Goal: Transaction & Acquisition: Purchase product/service

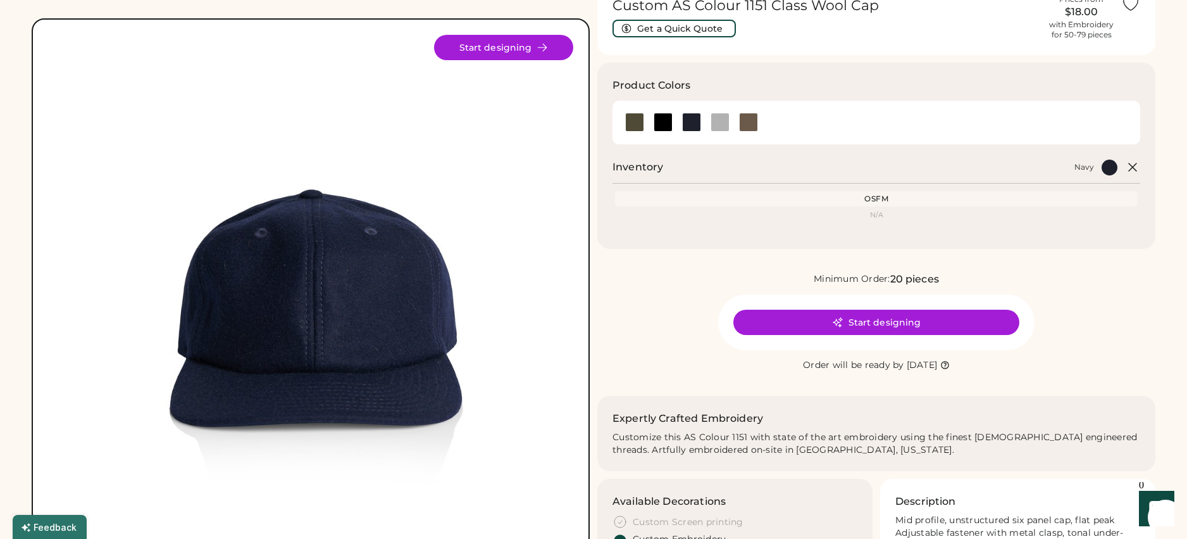
scroll to position [25, 0]
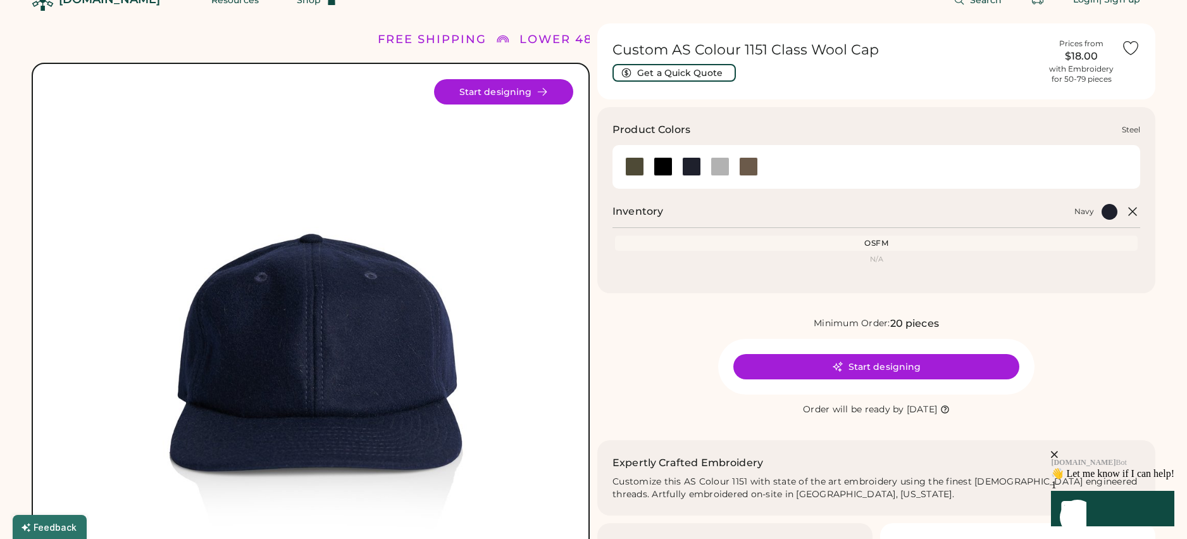
click at [726, 169] on div at bounding box center [720, 166] width 19 height 19
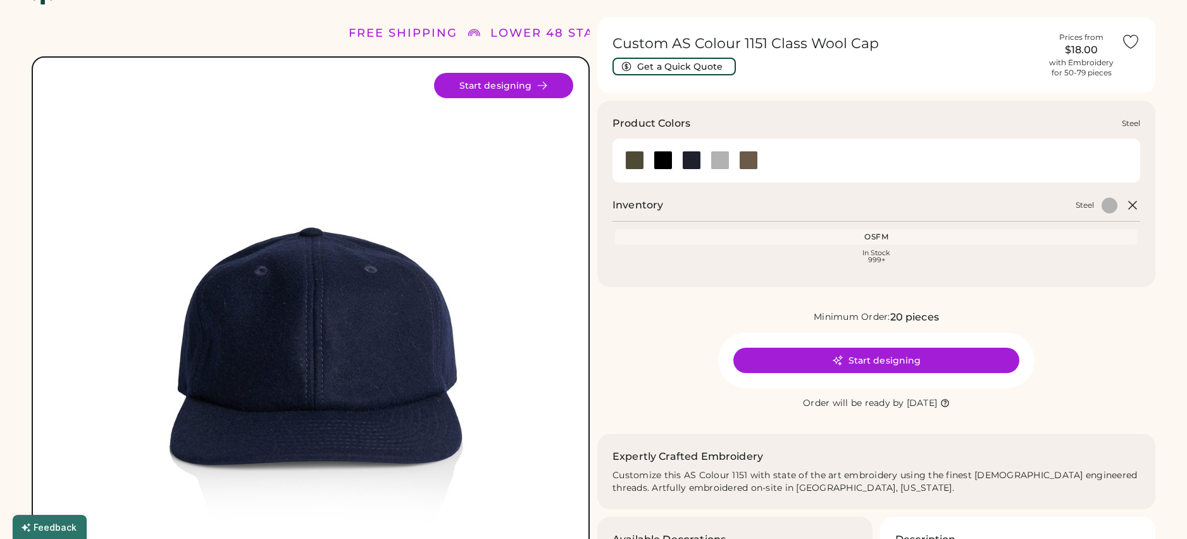
scroll to position [31, 0]
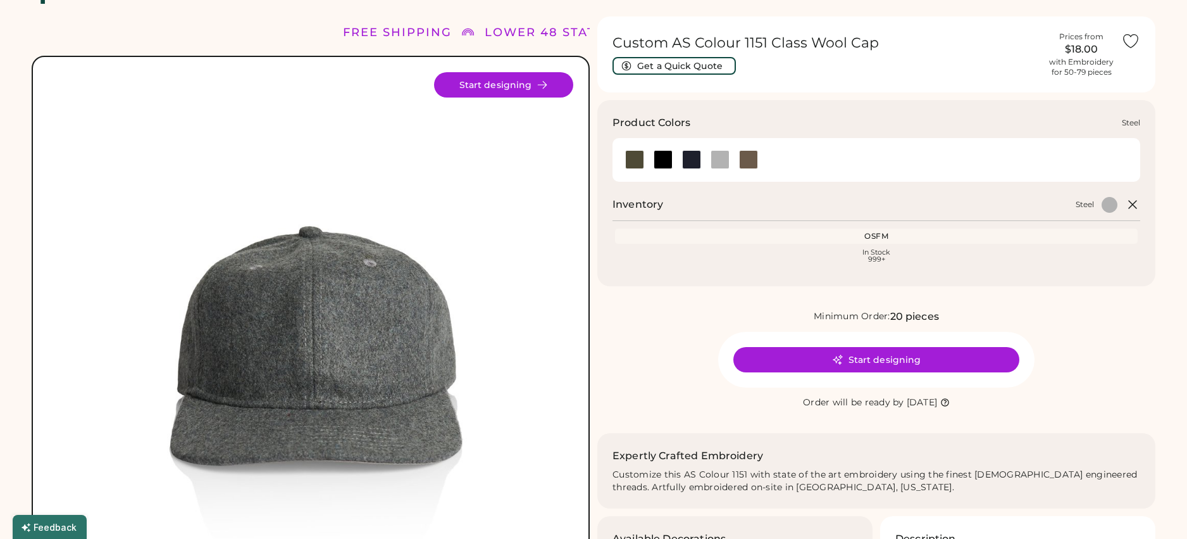
click at [724, 163] on div at bounding box center [720, 159] width 19 height 19
click at [697, 161] on div at bounding box center [691, 159] width 19 height 19
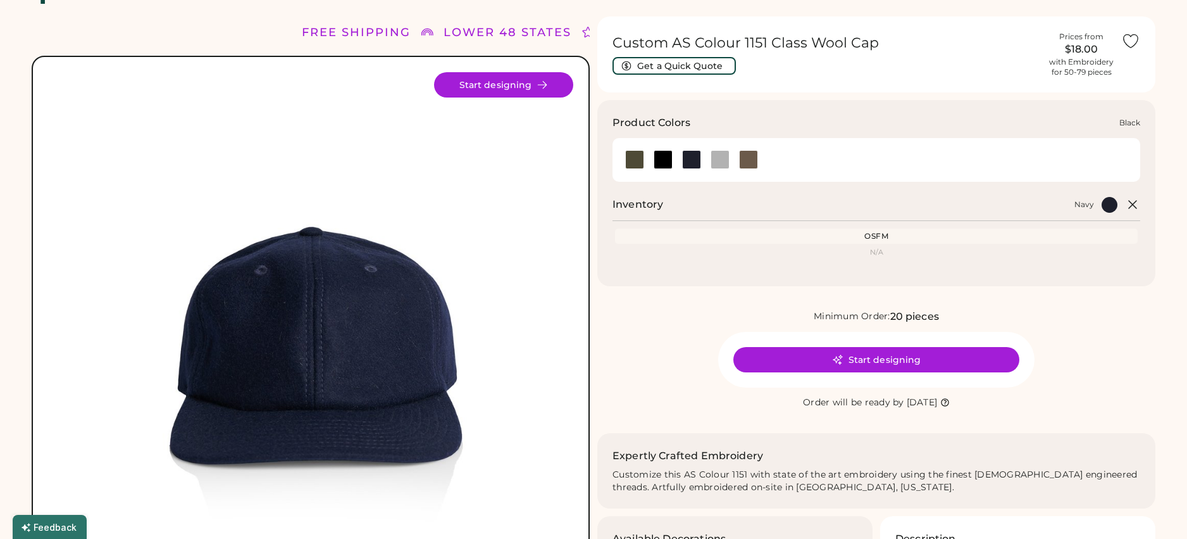
drag, startPoint x: 661, startPoint y: 158, endPoint x: 637, endPoint y: 161, distance: 25.0
click at [661, 158] on div at bounding box center [663, 159] width 19 height 19
drag, startPoint x: 637, startPoint y: 161, endPoint x: 648, endPoint y: 161, distance: 11.4
click at [637, 161] on div at bounding box center [634, 159] width 19 height 19
click at [732, 163] on div at bounding box center [720, 159] width 28 height 19
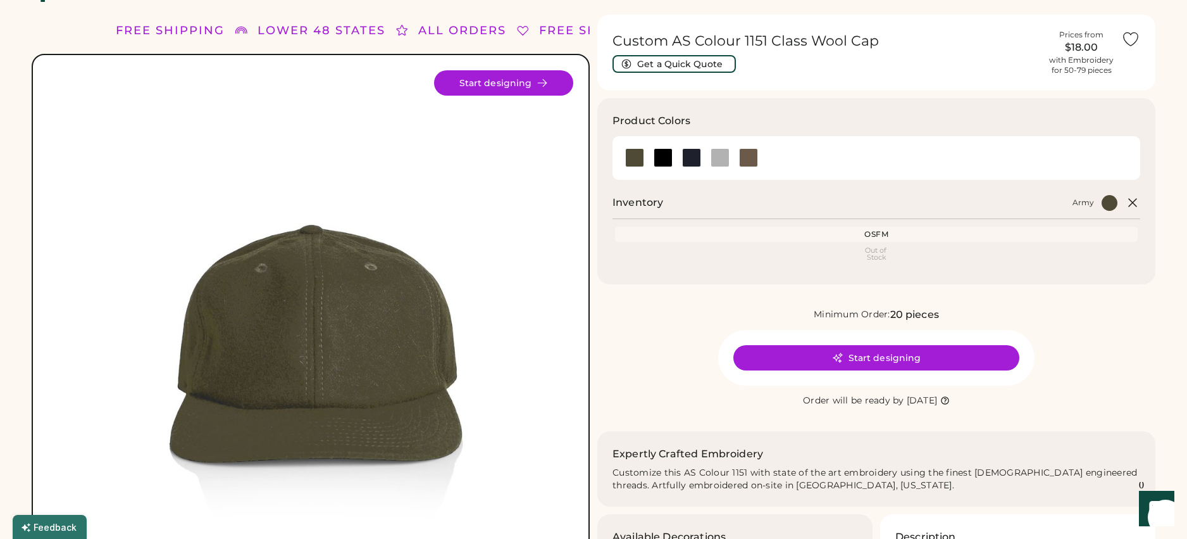
scroll to position [34, 0]
click at [749, 159] on div at bounding box center [748, 156] width 19 height 19
click at [656, 155] on div at bounding box center [663, 156] width 19 height 19
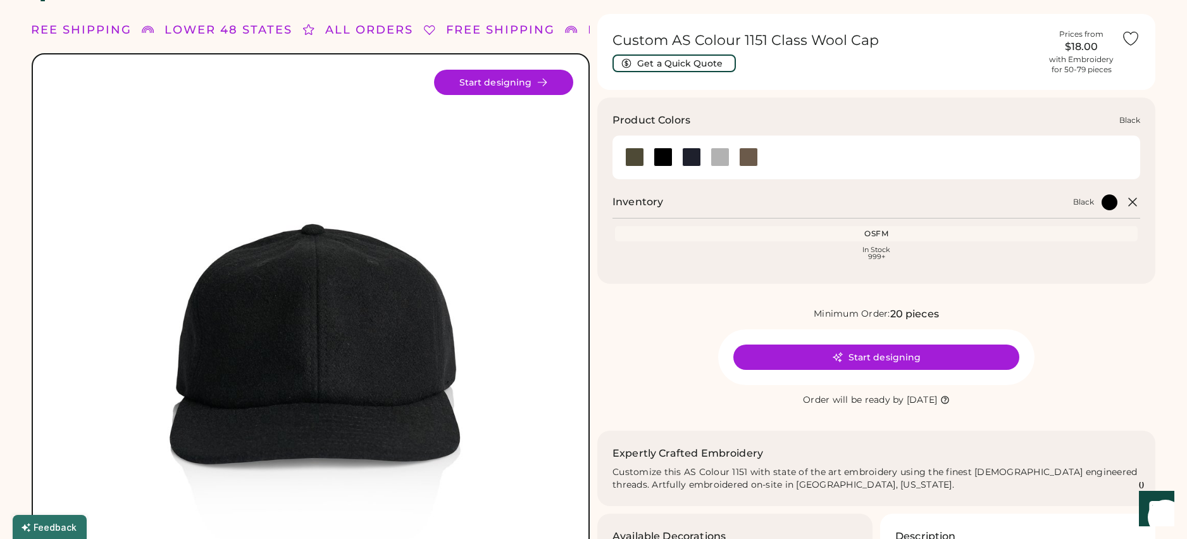
click at [666, 159] on div at bounding box center [663, 156] width 19 height 19
click at [699, 159] on div at bounding box center [691, 156] width 19 height 19
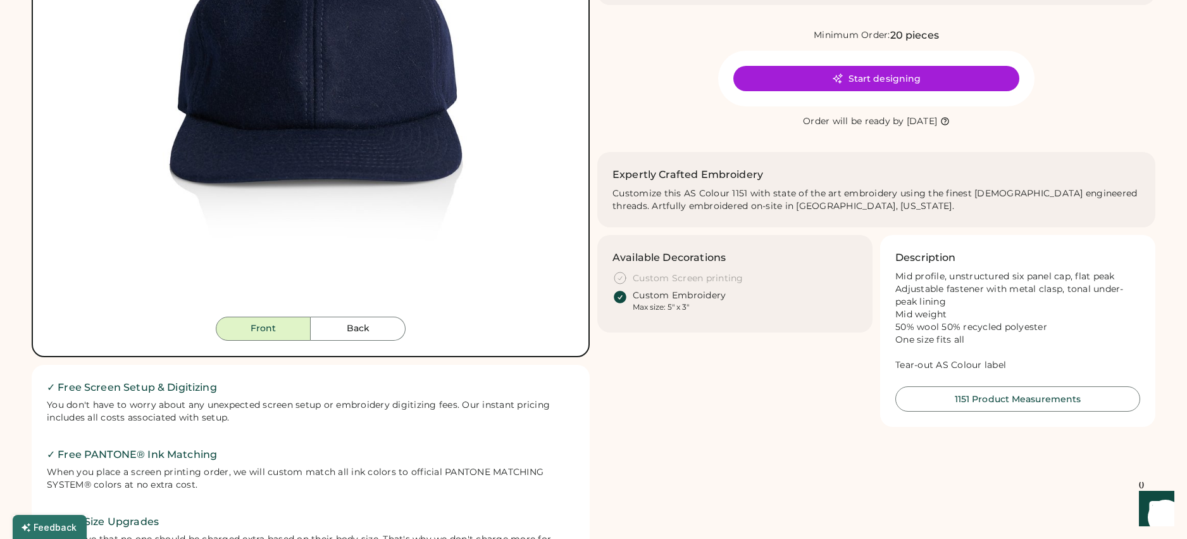
scroll to position [314, 0]
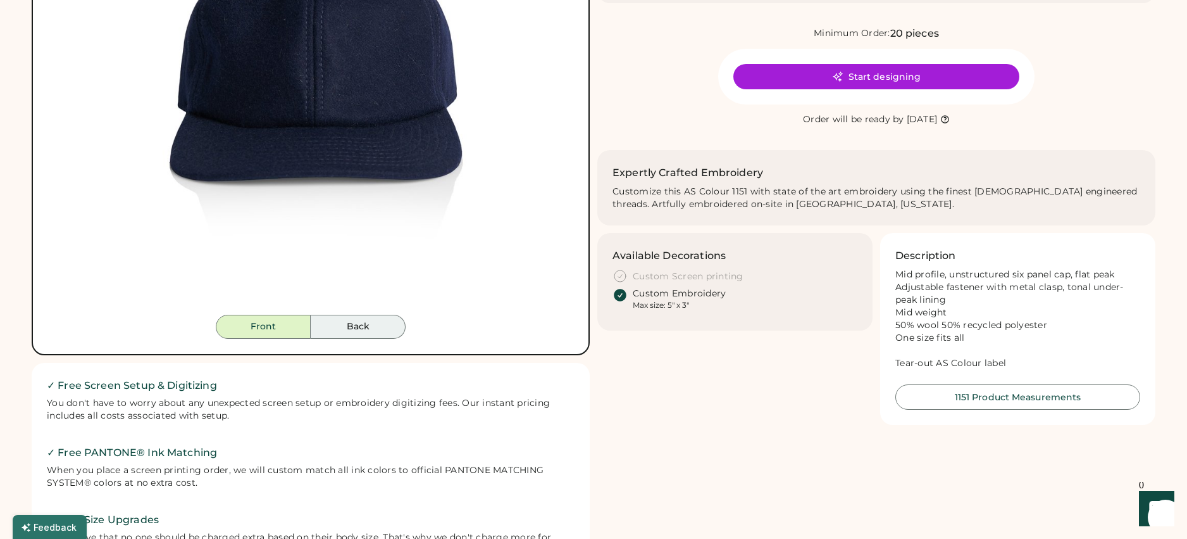
click at [359, 322] on button "Back" at bounding box center [358, 327] width 95 height 24
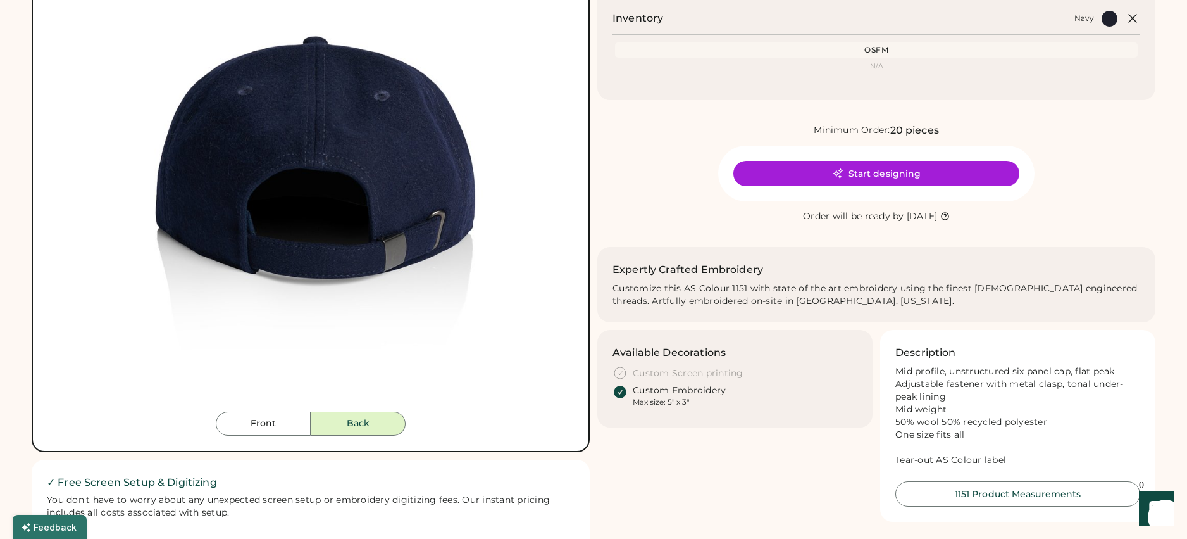
scroll to position [216, 0]
click at [263, 410] on img at bounding box center [310, 149] width 525 height 525
click at [271, 437] on div "Front Back Start designing" at bounding box center [311, 161] width 558 height 582
click at [271, 413] on button "Front" at bounding box center [263, 424] width 95 height 24
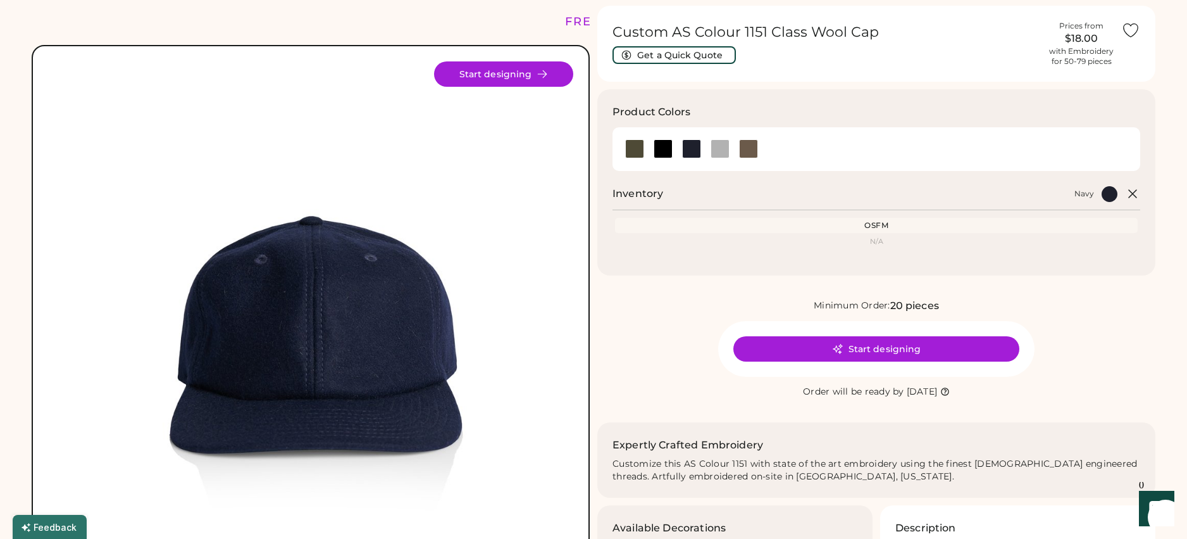
scroll to position [4, 0]
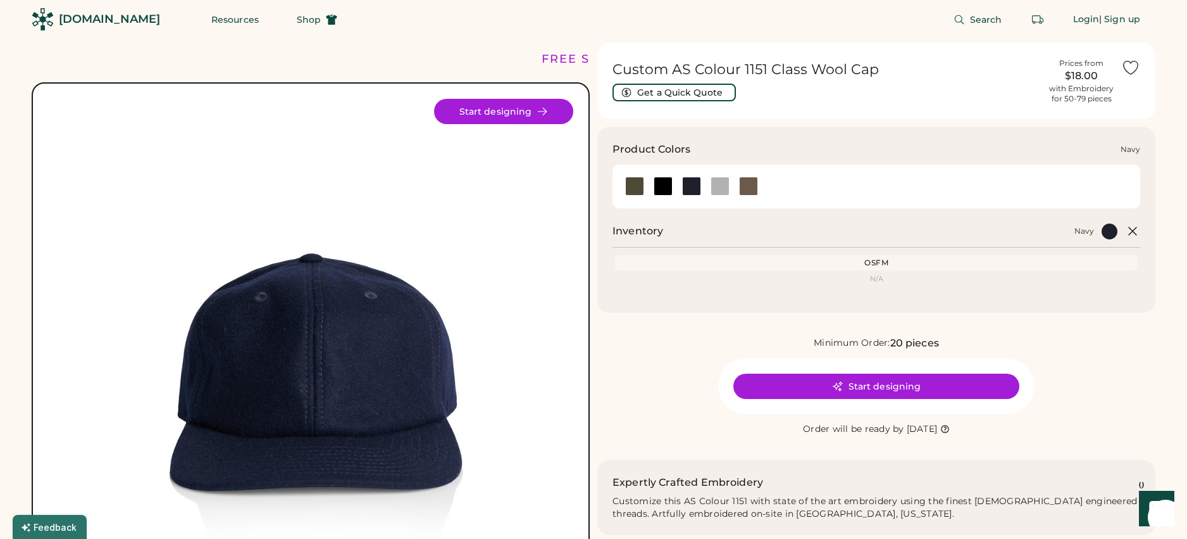
click at [687, 186] on div at bounding box center [691, 186] width 19 height 19
click at [670, 187] on div at bounding box center [663, 186] width 19 height 19
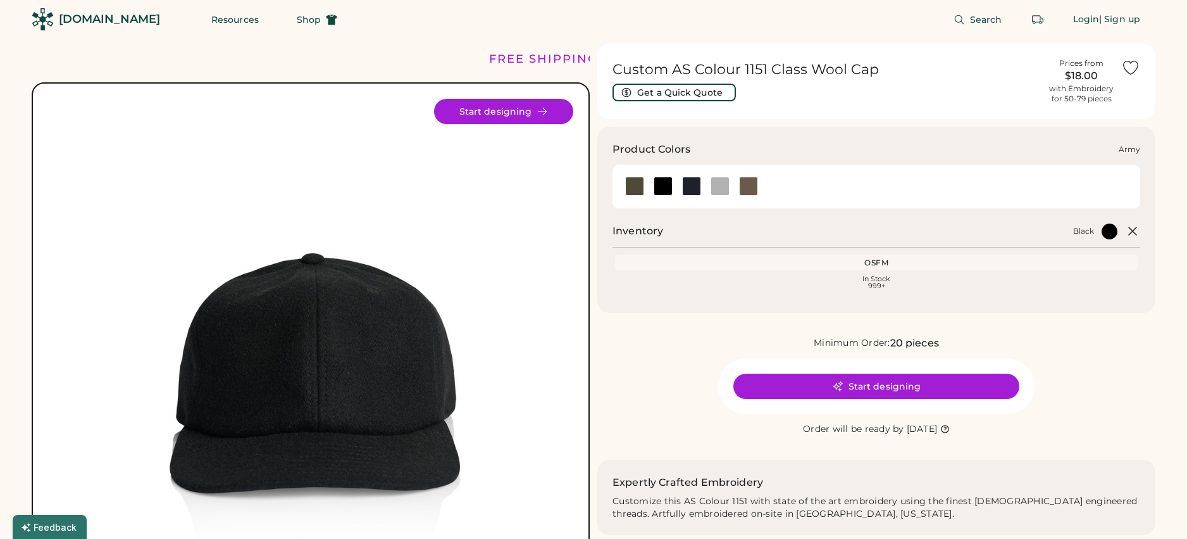
click at [637, 187] on div at bounding box center [634, 186] width 19 height 19
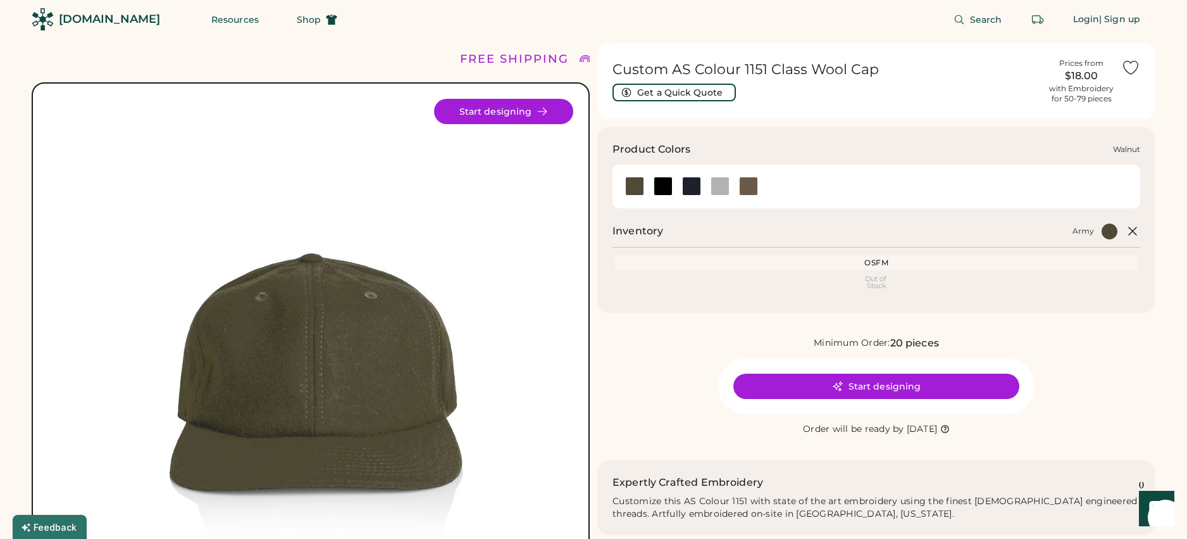
click at [744, 184] on div at bounding box center [748, 186] width 19 height 19
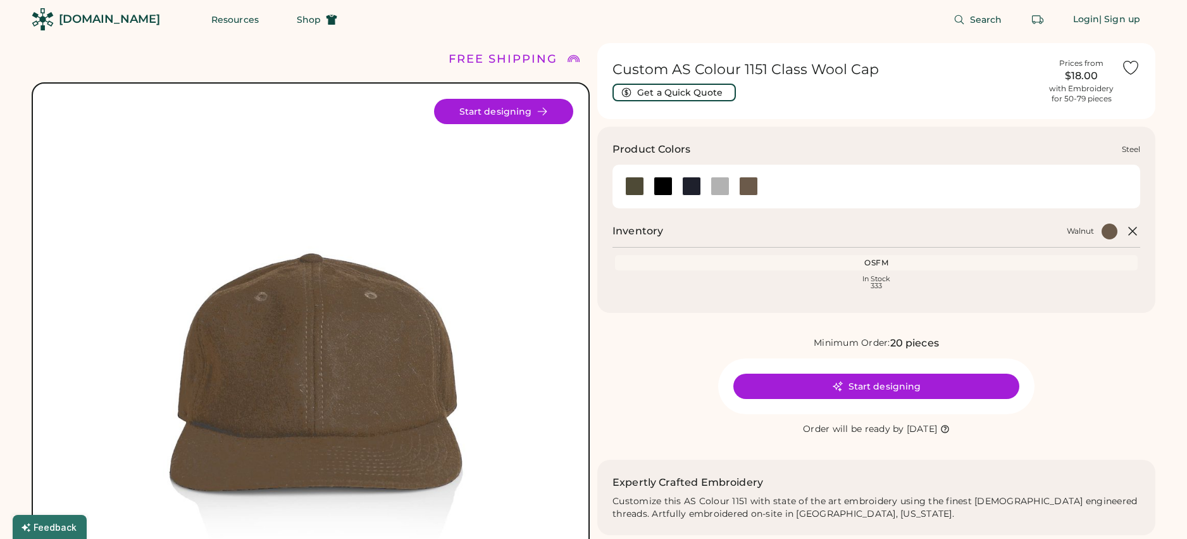
click at [723, 187] on div at bounding box center [720, 186] width 19 height 19
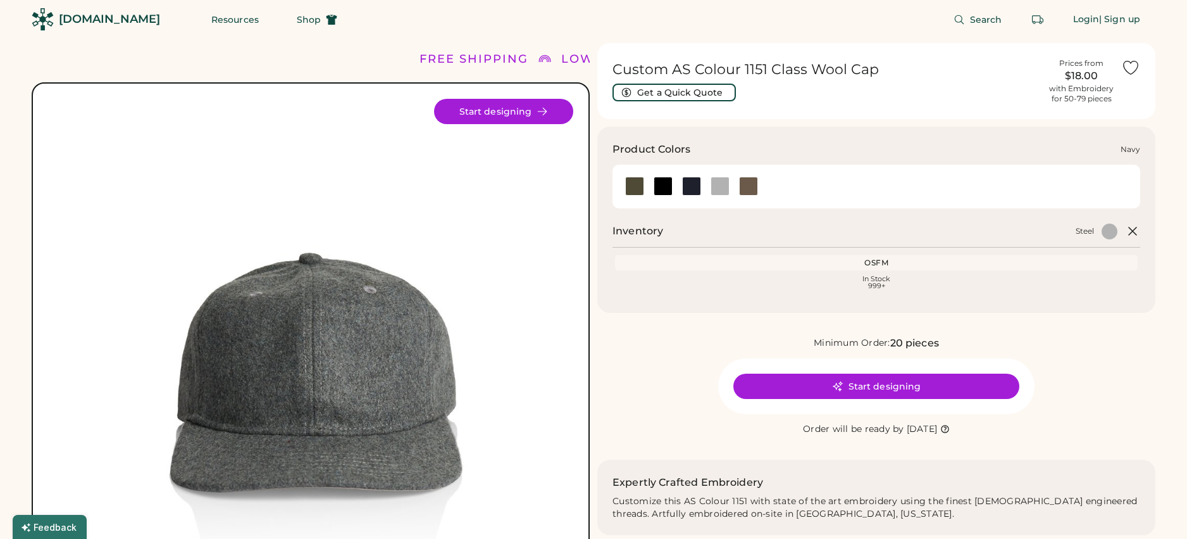
drag, startPoint x: 690, startPoint y: 190, endPoint x: 675, endPoint y: 192, distance: 14.7
click at [690, 190] on div at bounding box center [691, 186] width 19 height 19
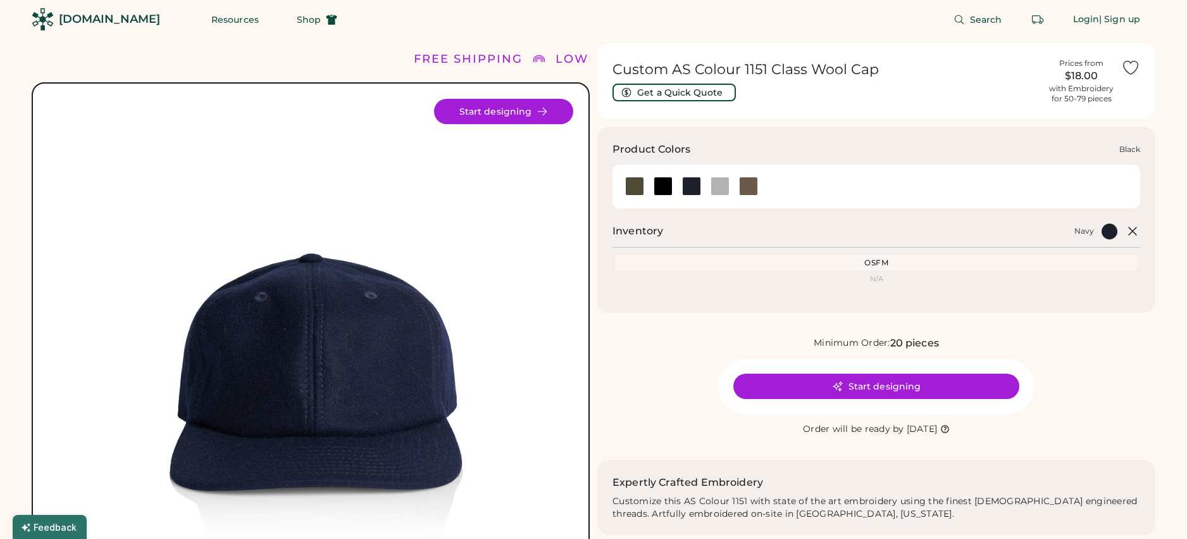
click at [663, 192] on div at bounding box center [663, 186] width 19 height 19
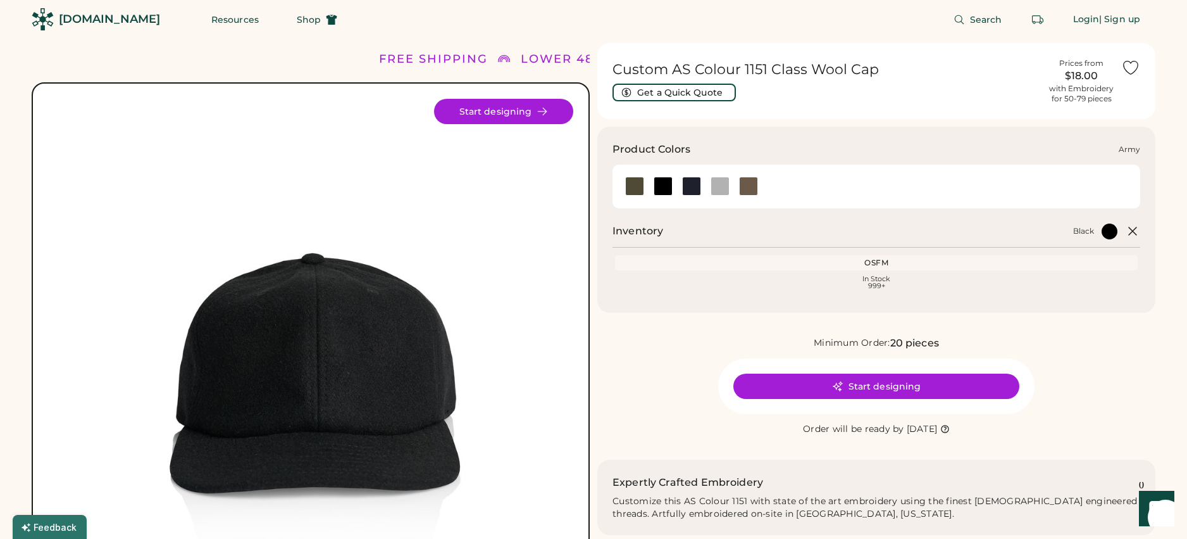
click at [629, 191] on div at bounding box center [634, 186] width 19 height 19
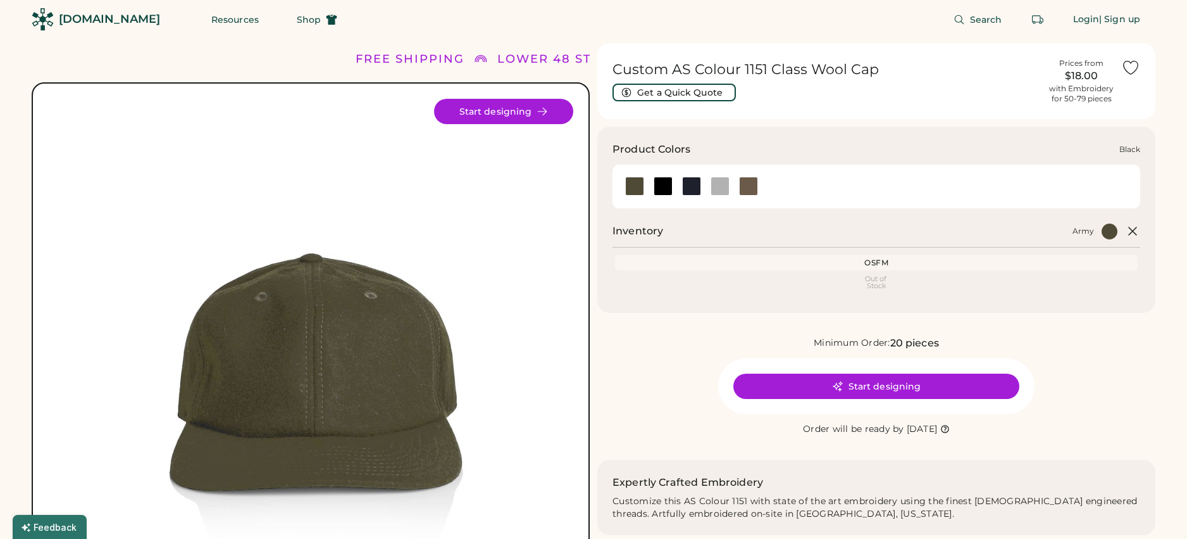
click at [667, 190] on div at bounding box center [663, 186] width 19 height 19
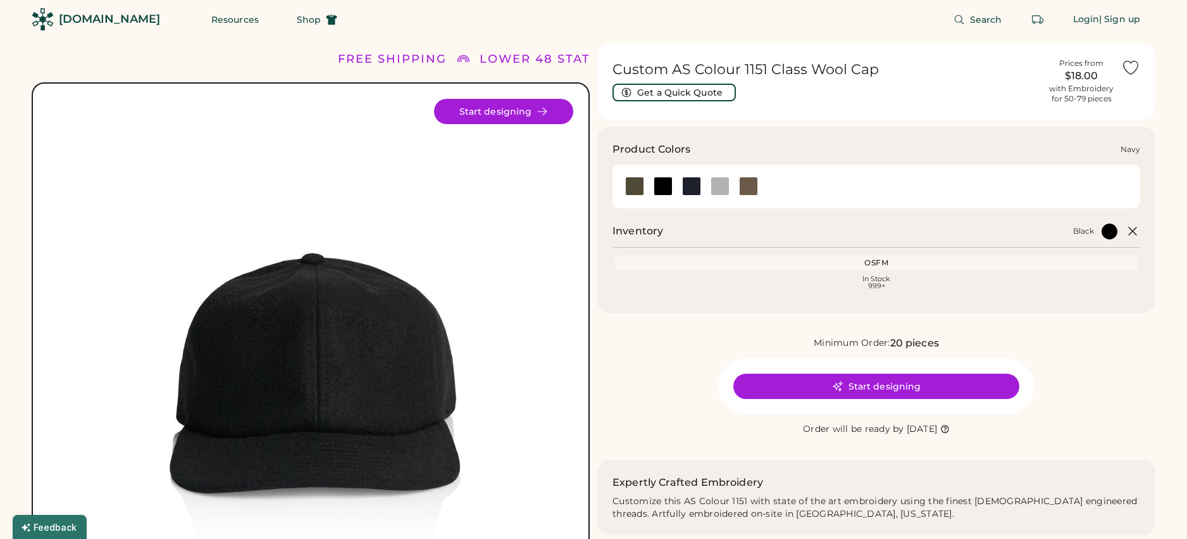
click at [687, 189] on div at bounding box center [691, 186] width 19 height 19
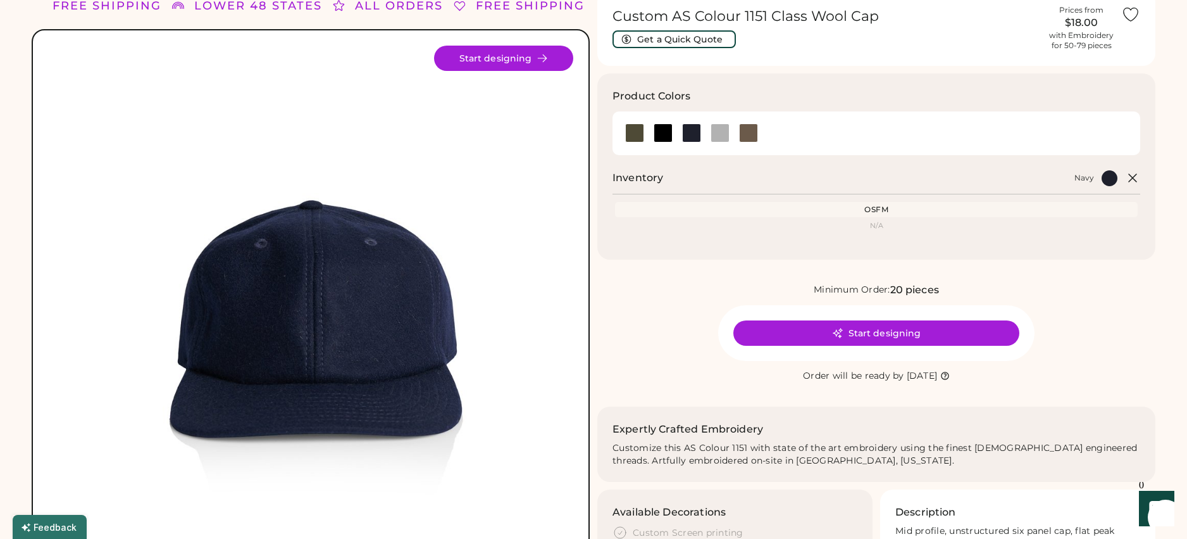
scroll to position [47, 0]
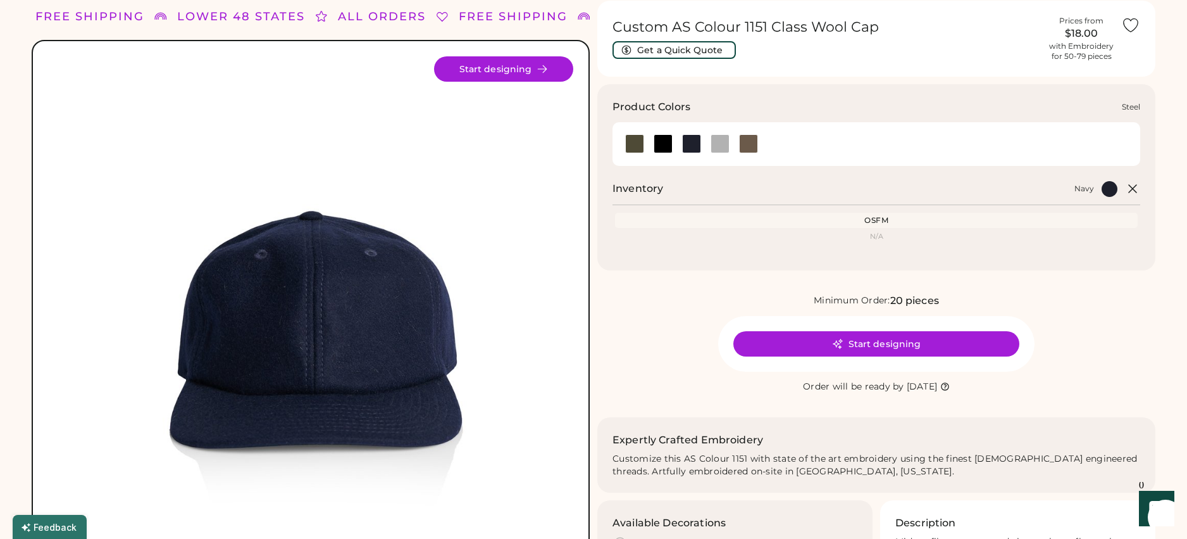
click at [725, 143] on div at bounding box center [720, 143] width 19 height 19
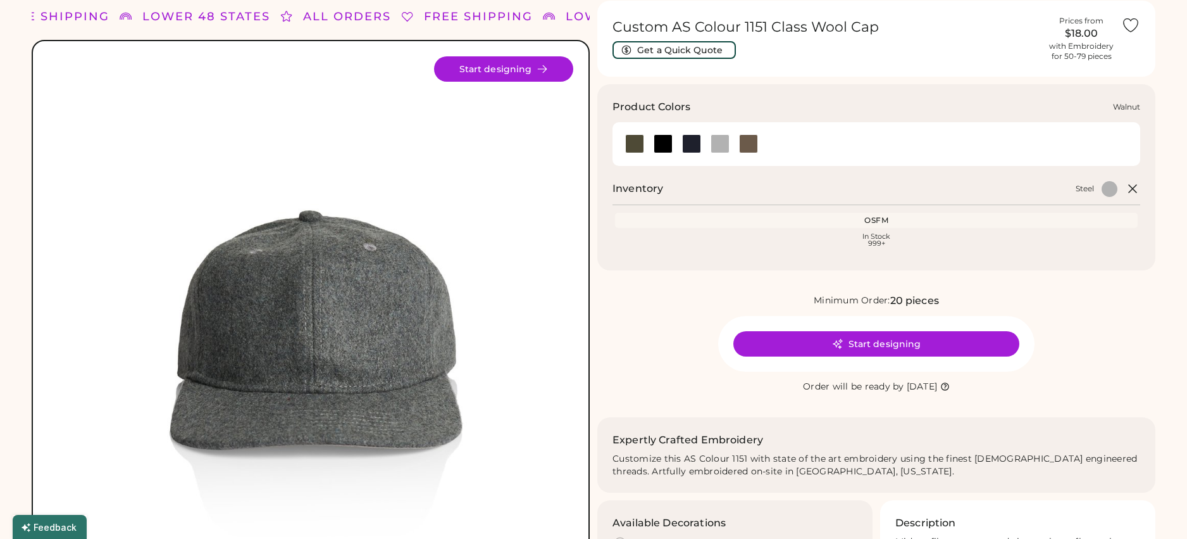
click at [741, 143] on div at bounding box center [748, 143] width 19 height 19
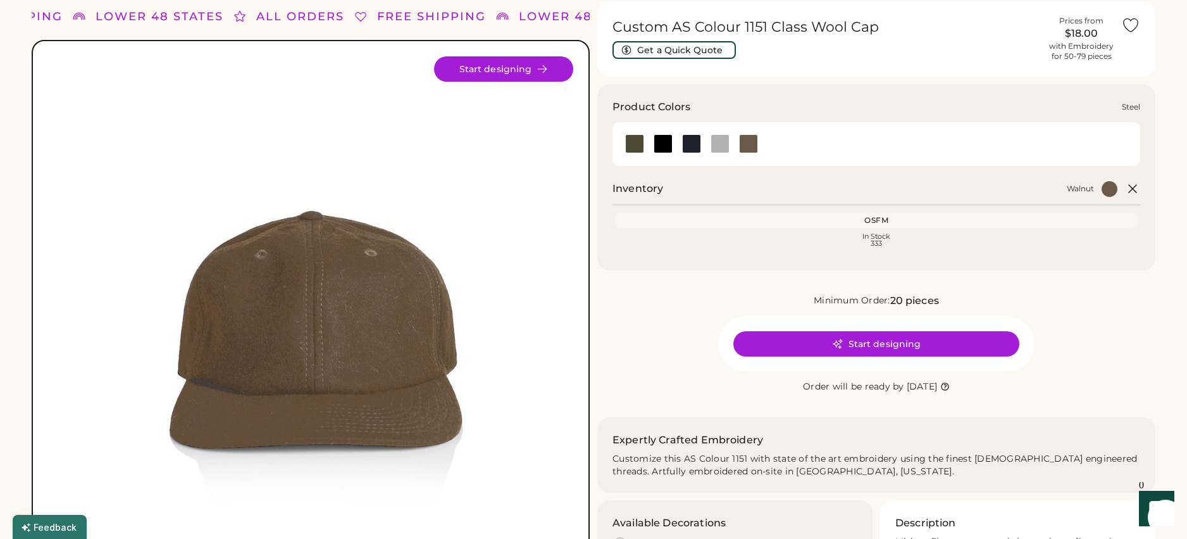
click at [716, 146] on div at bounding box center [720, 143] width 19 height 19
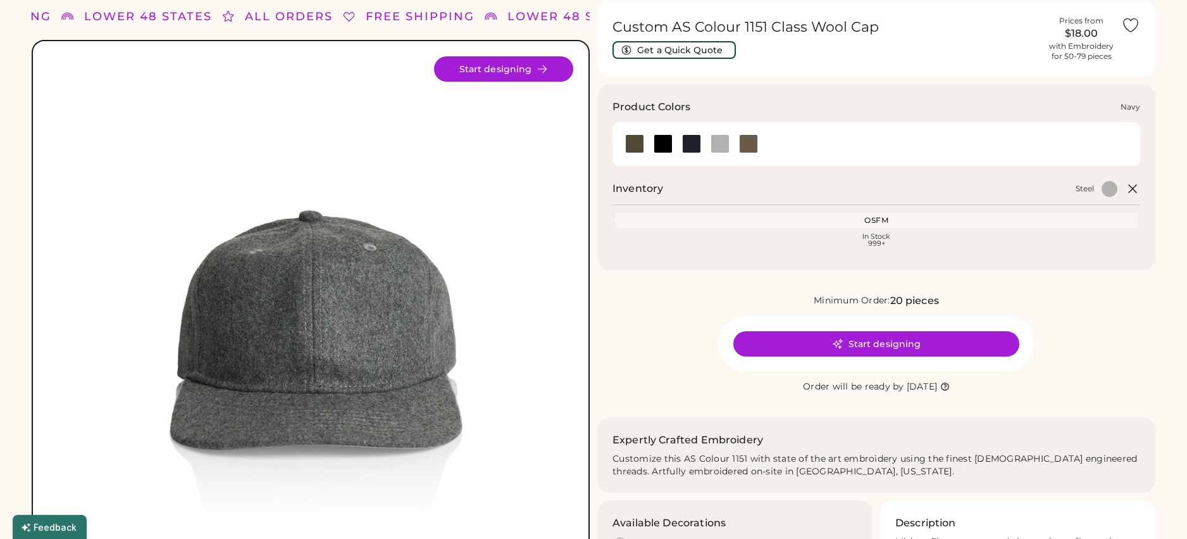
click at [693, 146] on div at bounding box center [691, 143] width 19 height 19
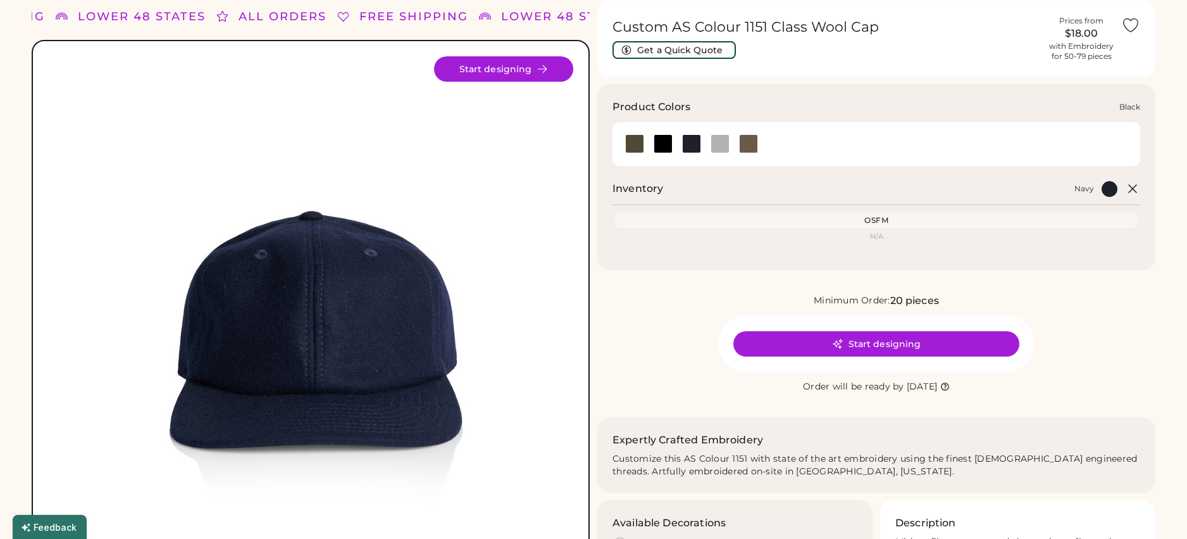
click at [654, 147] on div at bounding box center [663, 143] width 19 height 19
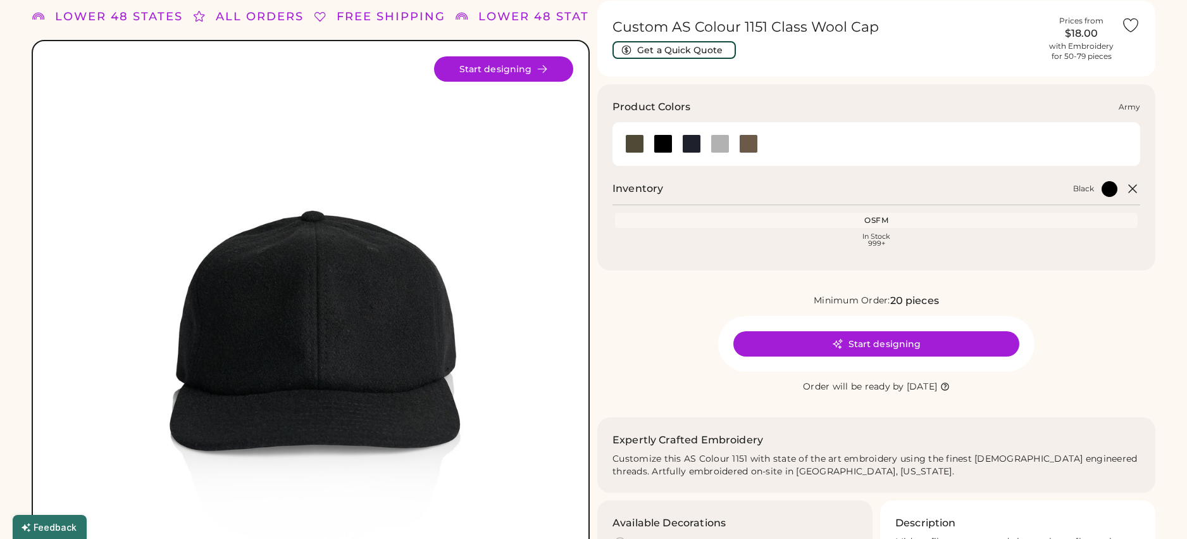
click at [637, 147] on div at bounding box center [634, 143] width 19 height 19
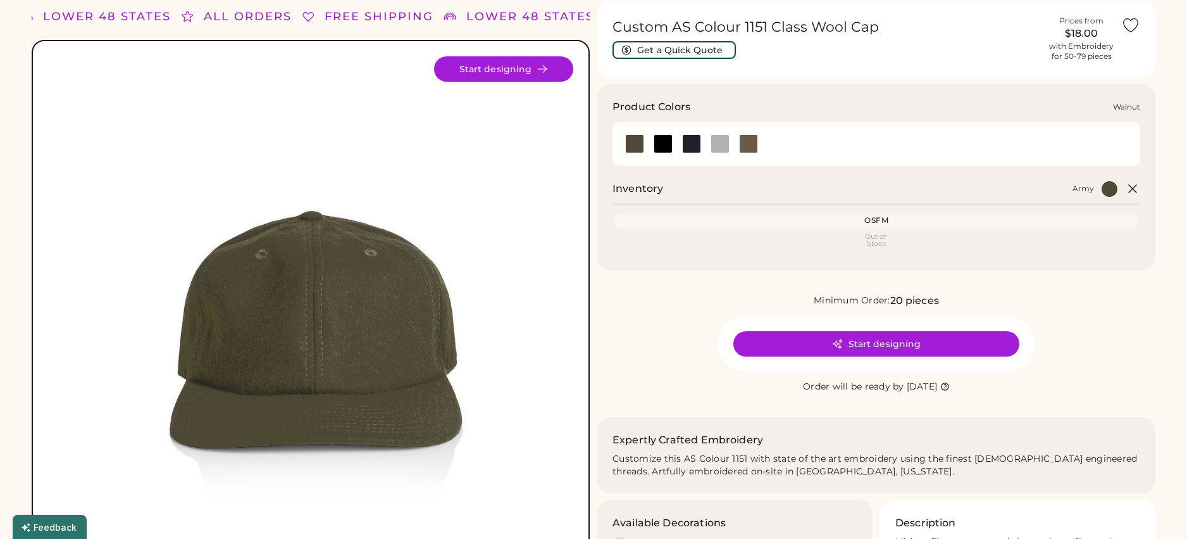
click at [737, 146] on div at bounding box center [748, 143] width 28 height 19
click at [728, 146] on div at bounding box center [720, 143] width 19 height 19
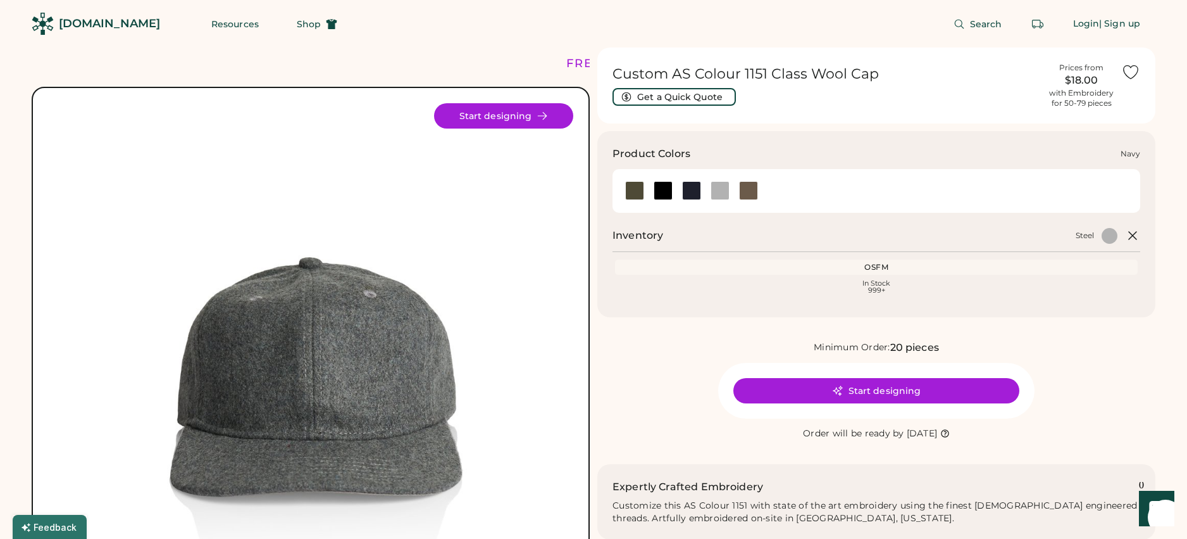
click at [690, 193] on div at bounding box center [691, 190] width 19 height 19
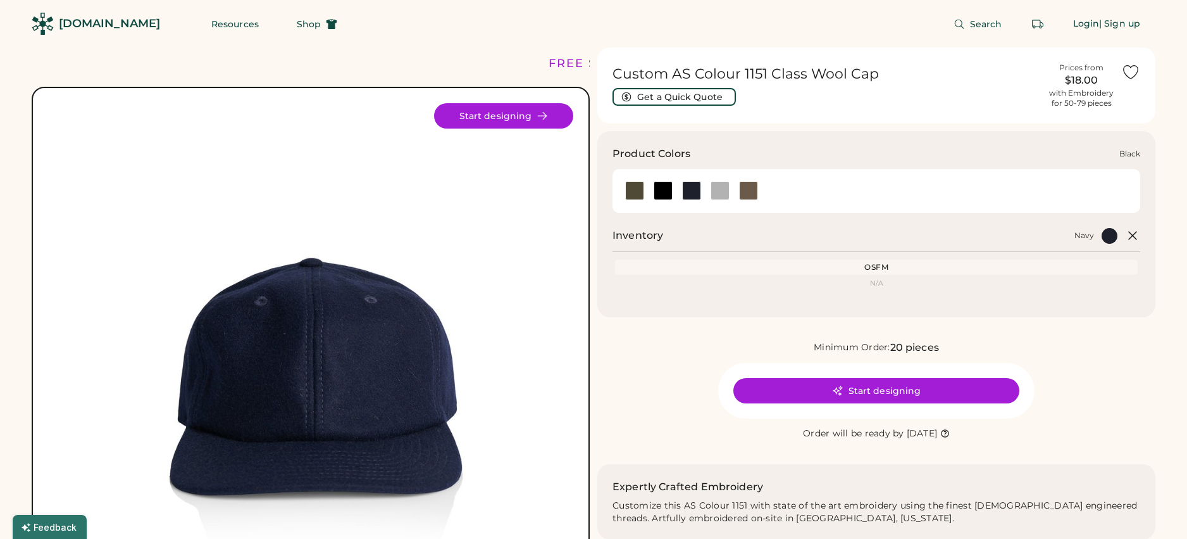
click at [666, 192] on div at bounding box center [663, 190] width 19 height 19
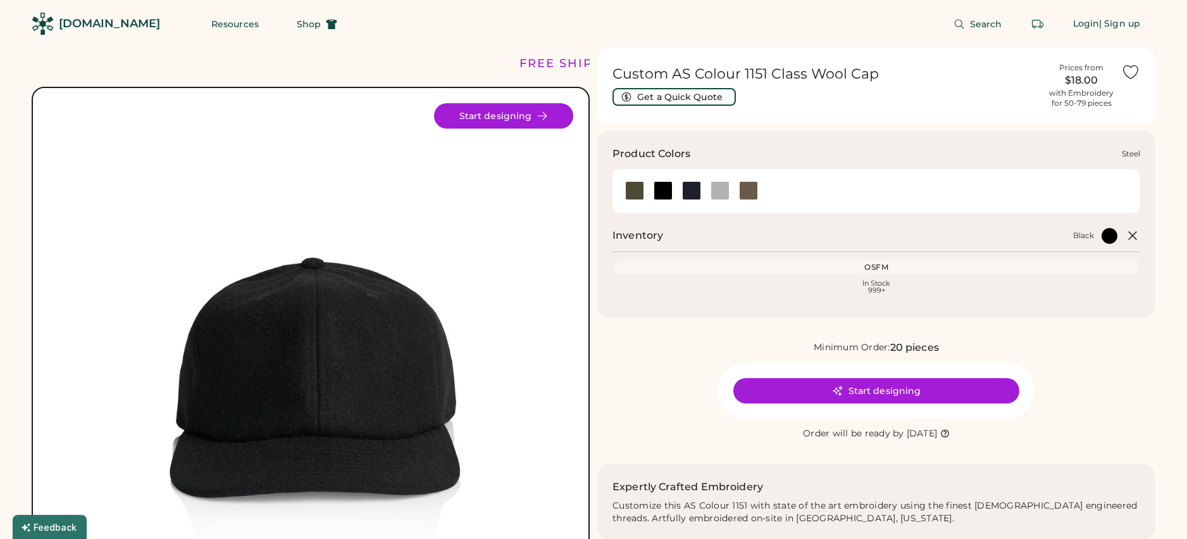
click at [711, 192] on div at bounding box center [720, 190] width 19 height 19
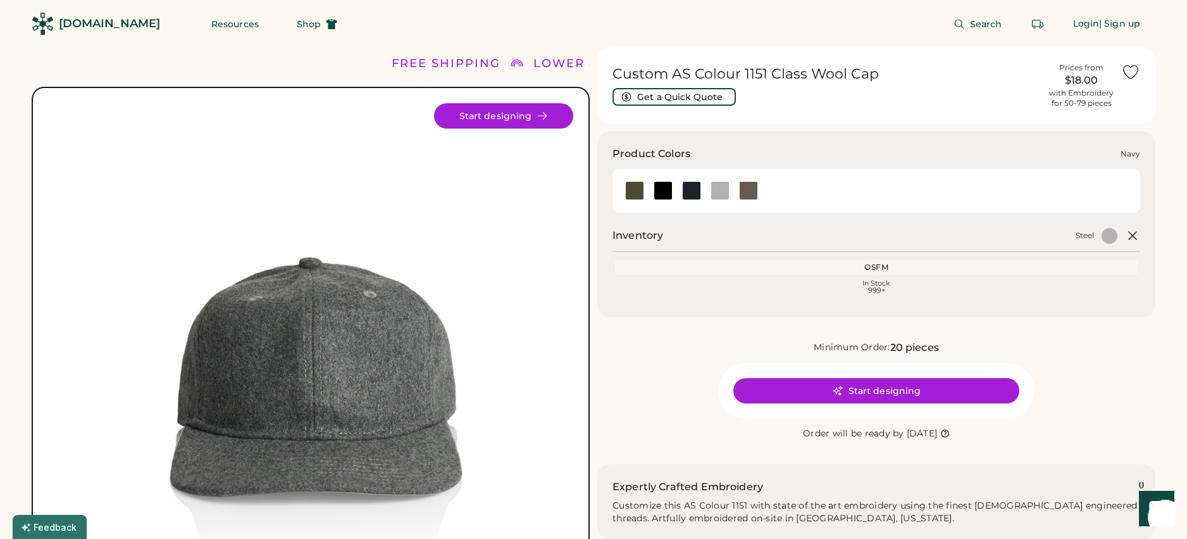
click at [684, 194] on div at bounding box center [691, 190] width 19 height 19
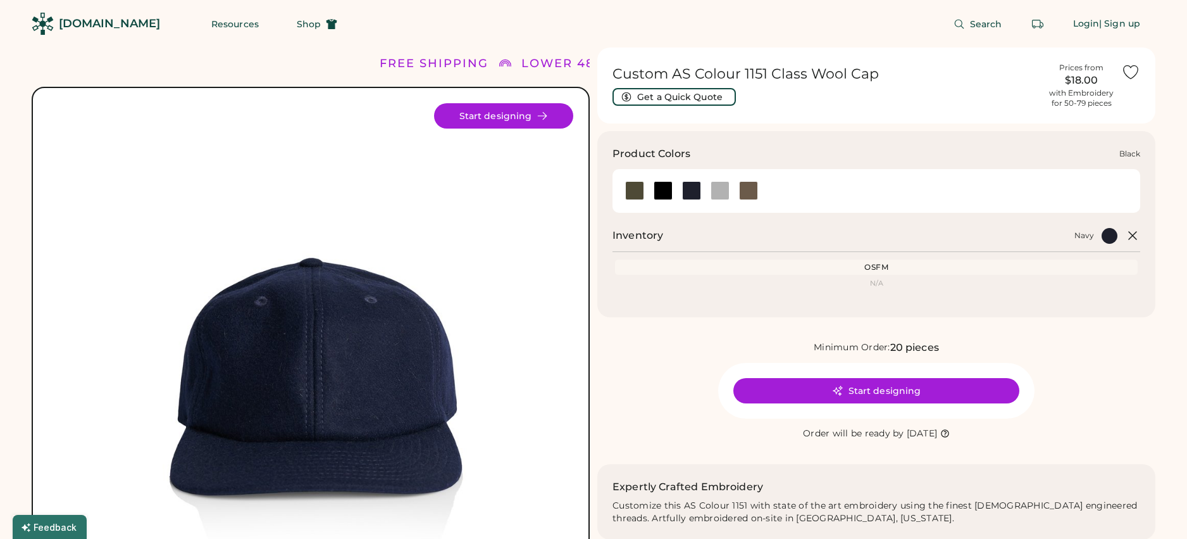
click at [670, 192] on div at bounding box center [663, 190] width 19 height 19
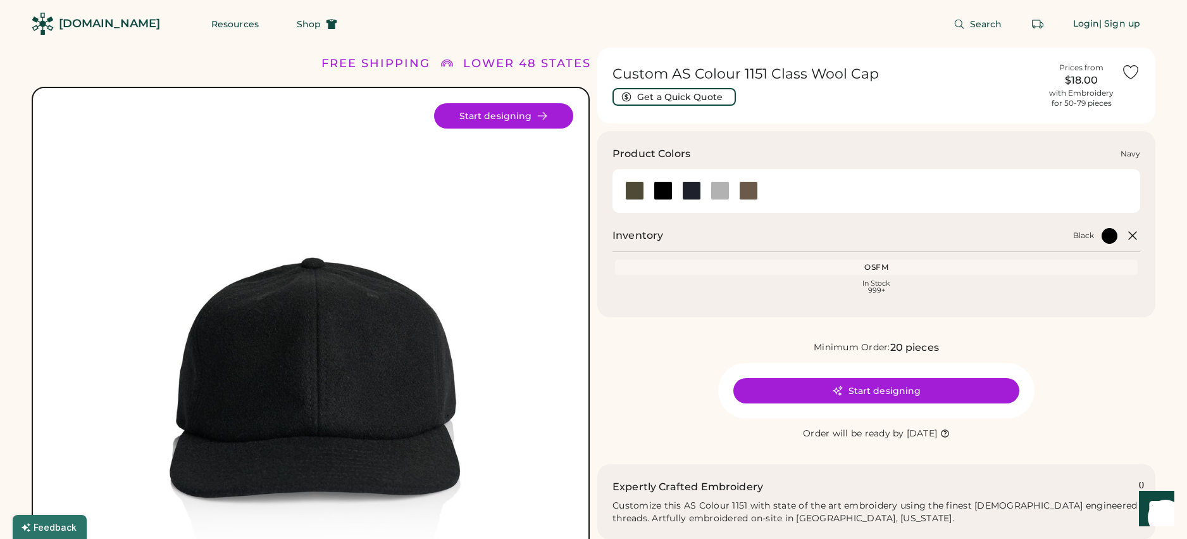
click at [694, 195] on div at bounding box center [691, 190] width 19 height 19
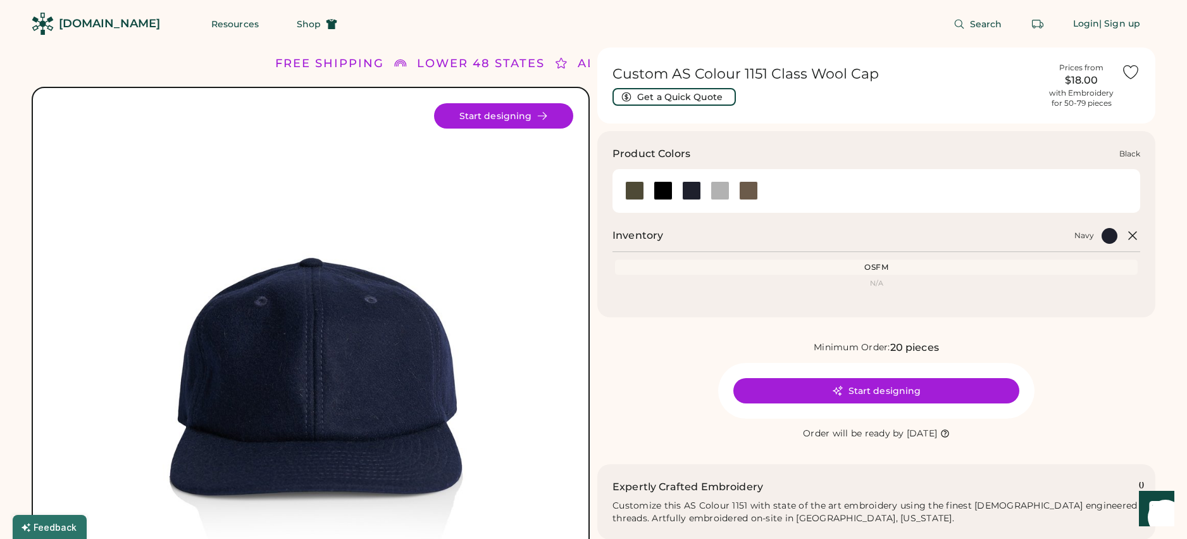
click at [667, 194] on div at bounding box center [663, 190] width 19 height 19
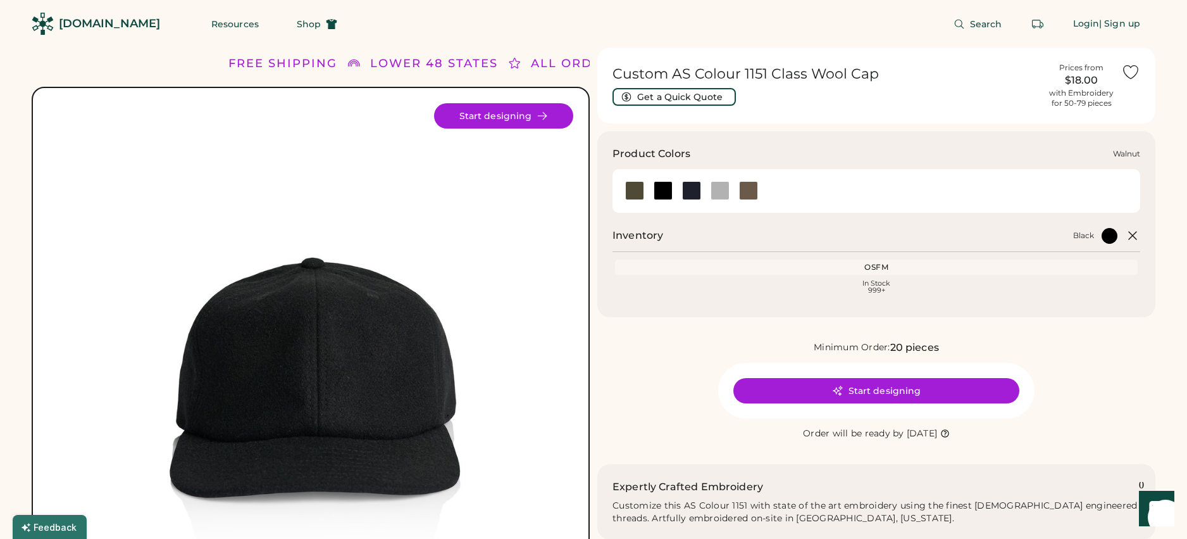
drag, startPoint x: 735, startPoint y: 192, endPoint x: 722, endPoint y: 193, distance: 12.7
click at [734, 192] on div at bounding box center [748, 190] width 28 height 19
click at [722, 193] on div at bounding box center [720, 190] width 19 height 19
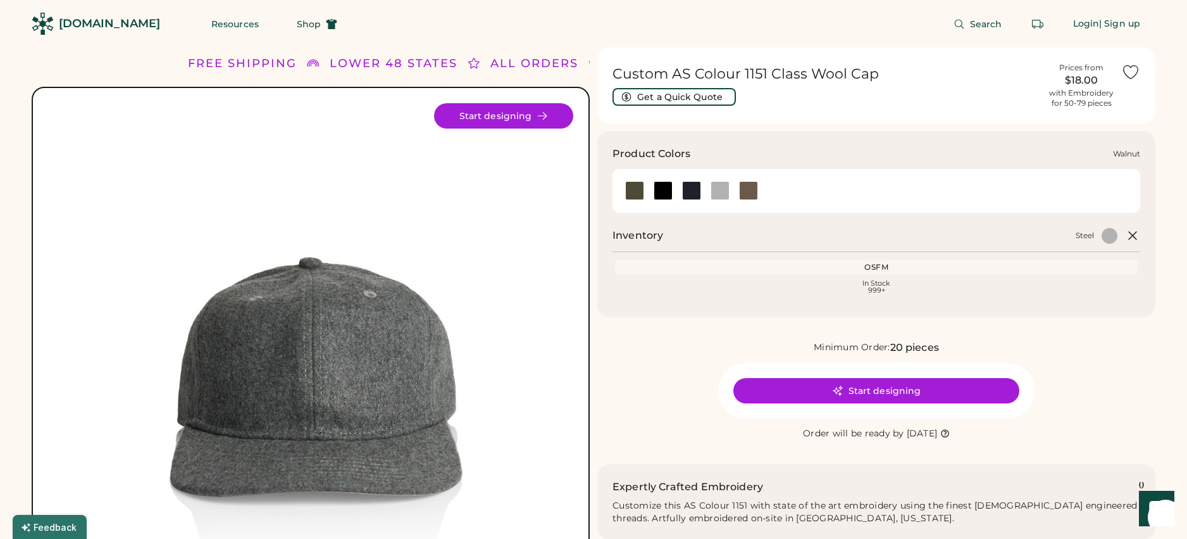
click at [739, 192] on div at bounding box center [748, 190] width 19 height 19
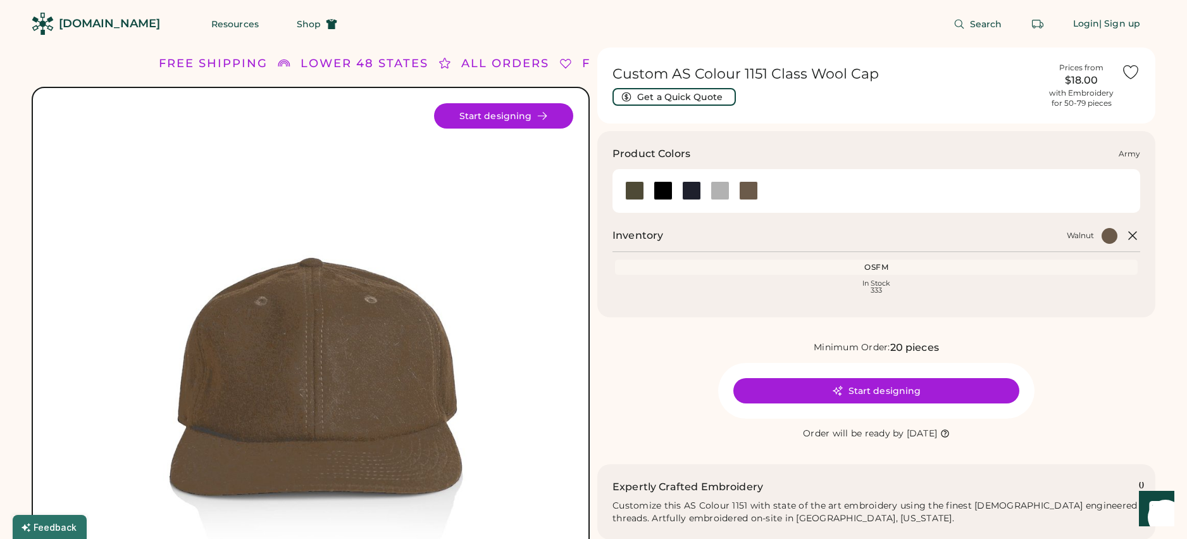
click at [639, 196] on div at bounding box center [634, 190] width 19 height 19
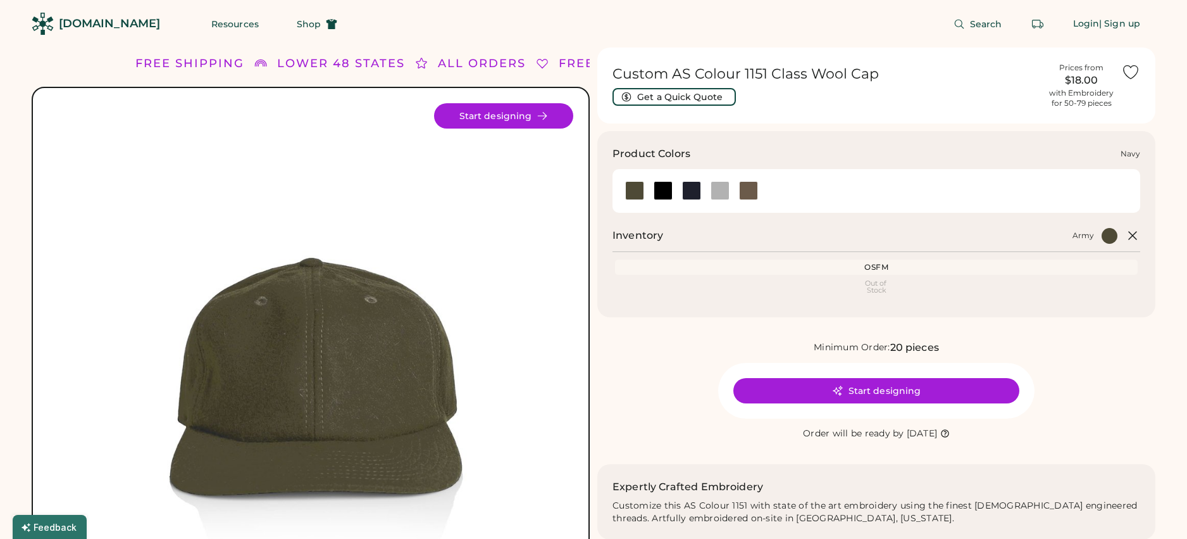
click at [684, 195] on div at bounding box center [691, 190] width 19 height 19
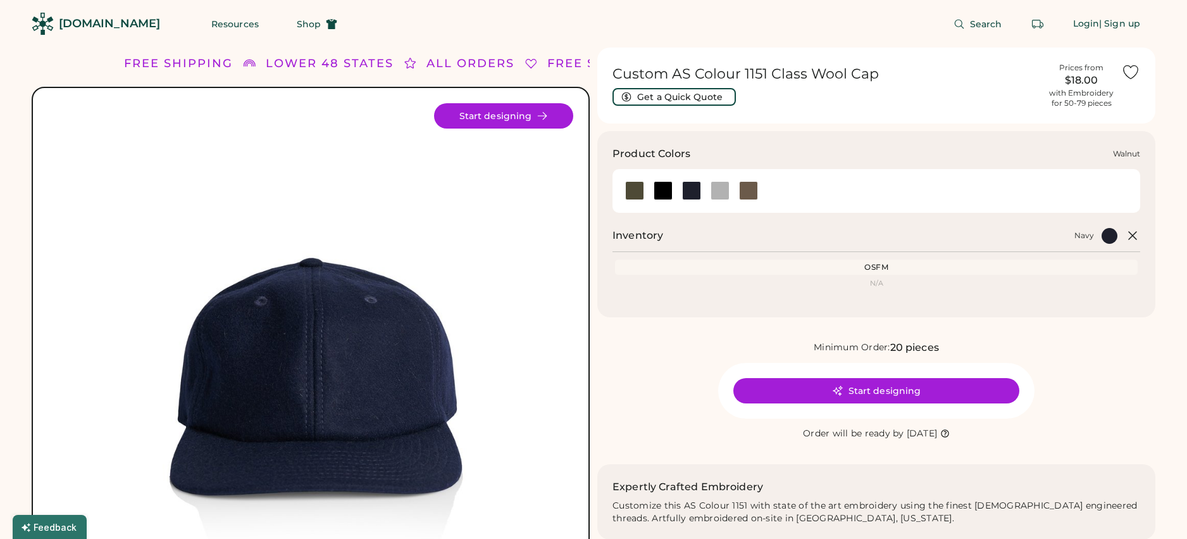
click at [743, 196] on div at bounding box center [748, 190] width 19 height 19
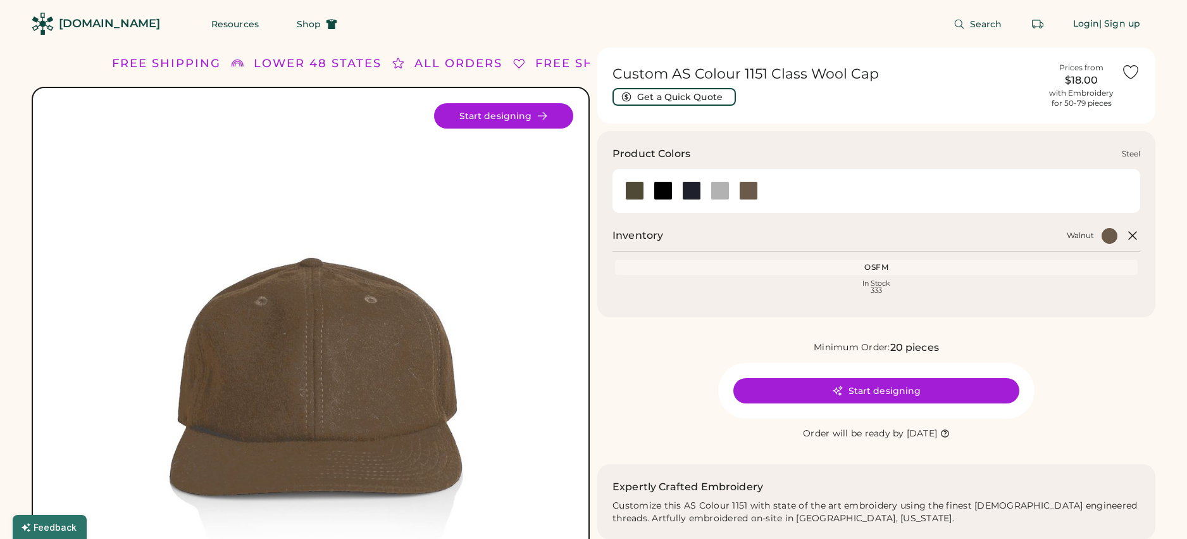
drag, startPoint x: 711, startPoint y: 196, endPoint x: 701, endPoint y: 197, distance: 9.5
click at [711, 196] on div at bounding box center [720, 190] width 19 height 19
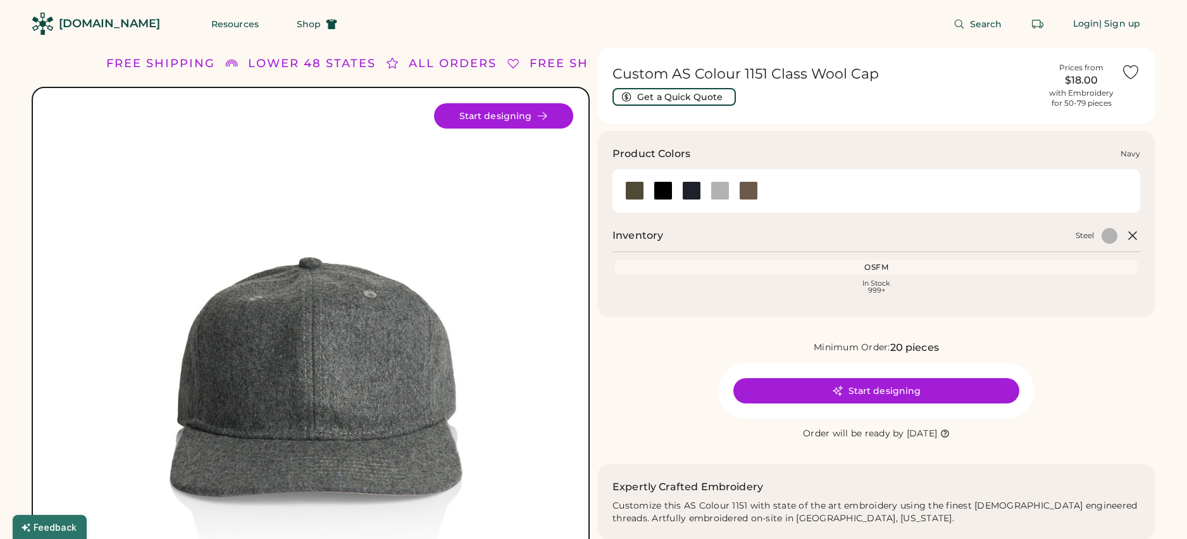
drag, startPoint x: 701, startPoint y: 197, endPoint x: 677, endPoint y: 194, distance: 24.2
click at [701, 197] on div at bounding box center [691, 190] width 28 height 19
click at [674, 194] on div at bounding box center [663, 190] width 28 height 19
drag, startPoint x: 680, startPoint y: 192, endPoint x: 692, endPoint y: 192, distance: 12.7
click at [690, 192] on div at bounding box center [691, 190] width 28 height 19
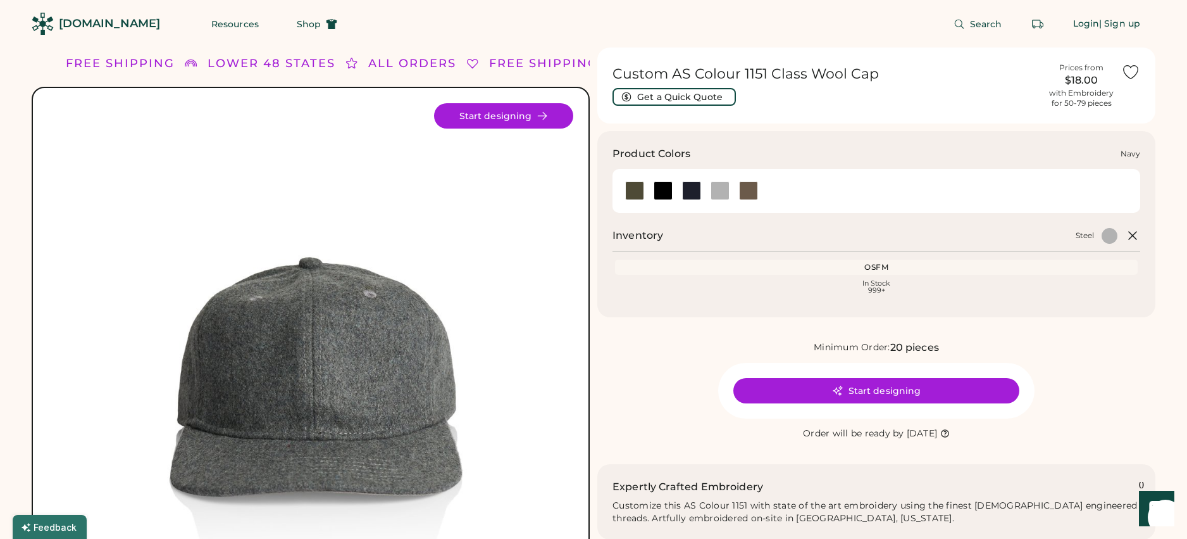
click at [692, 192] on div at bounding box center [691, 190] width 19 height 19
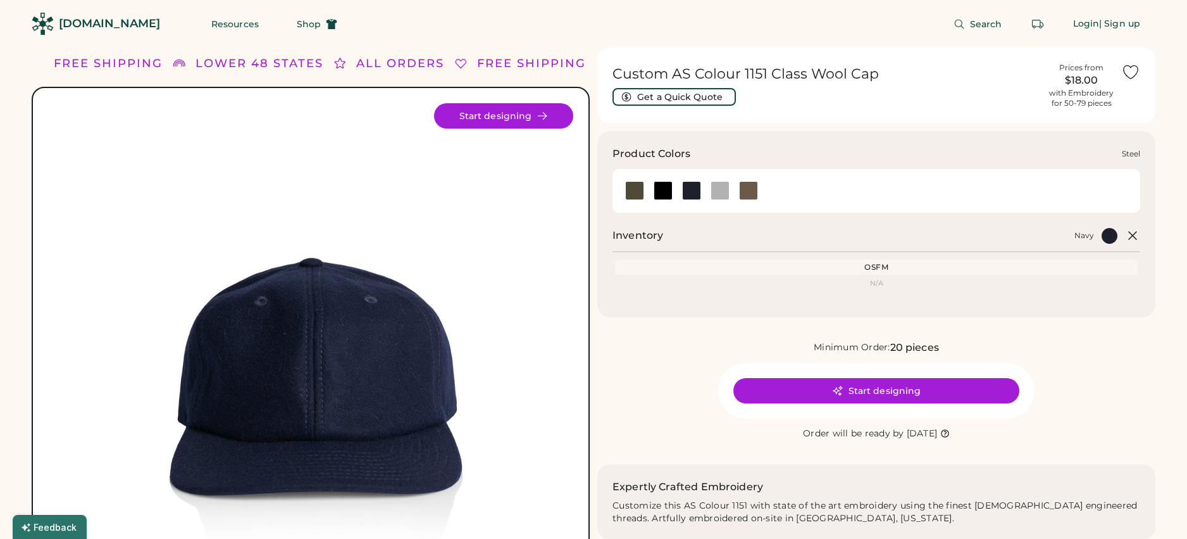
drag, startPoint x: 720, startPoint y: 193, endPoint x: 691, endPoint y: 198, distance: 29.6
click at [718, 194] on div at bounding box center [720, 190] width 19 height 19
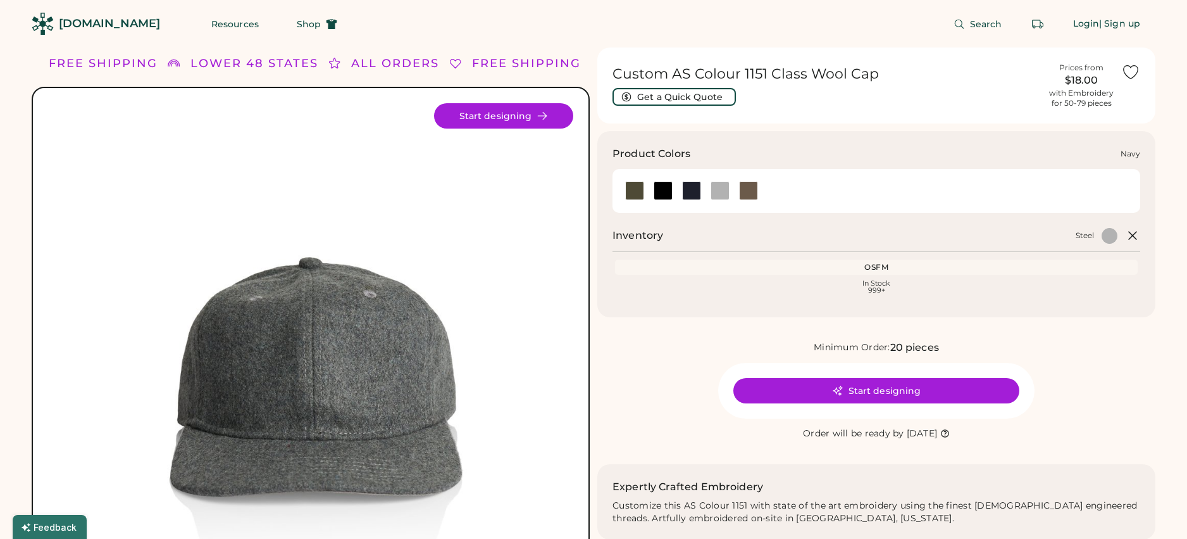
click at [687, 198] on div at bounding box center [691, 190] width 19 height 19
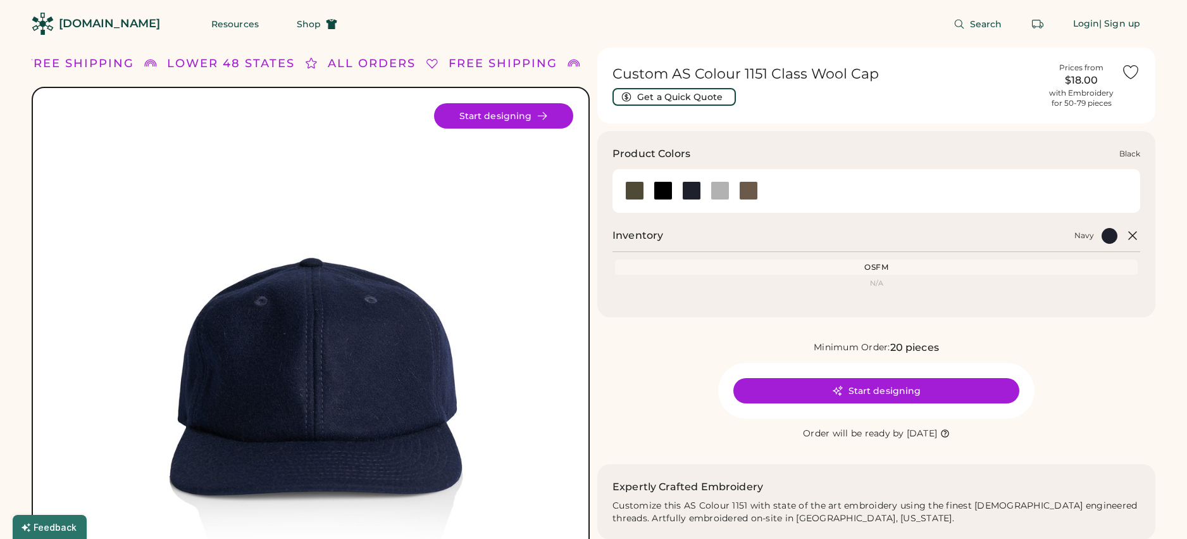
click at [662, 191] on div at bounding box center [663, 190] width 19 height 19
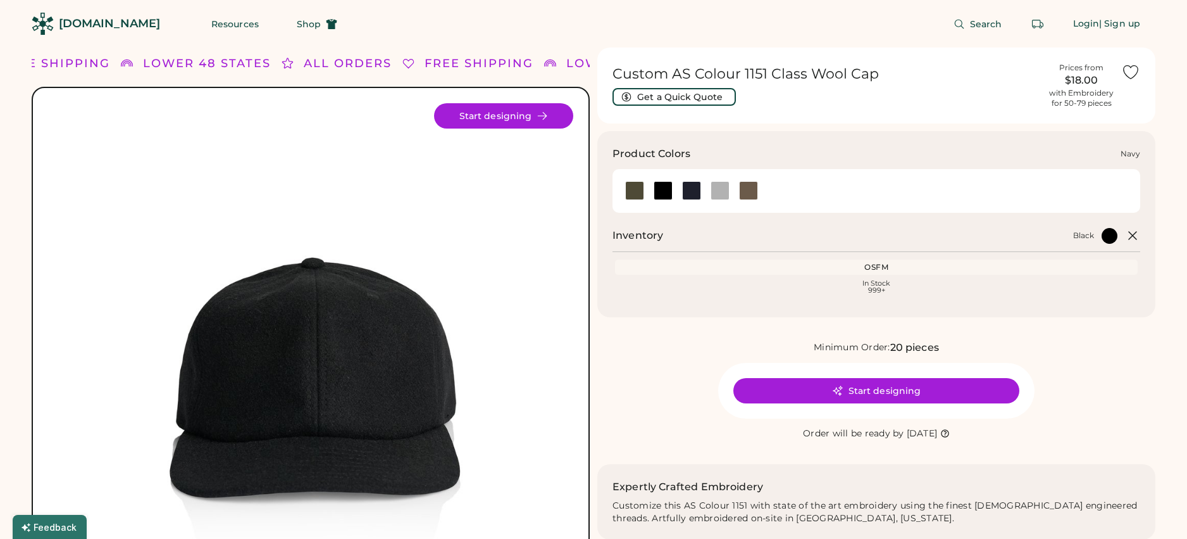
click at [691, 192] on div at bounding box center [691, 190] width 19 height 19
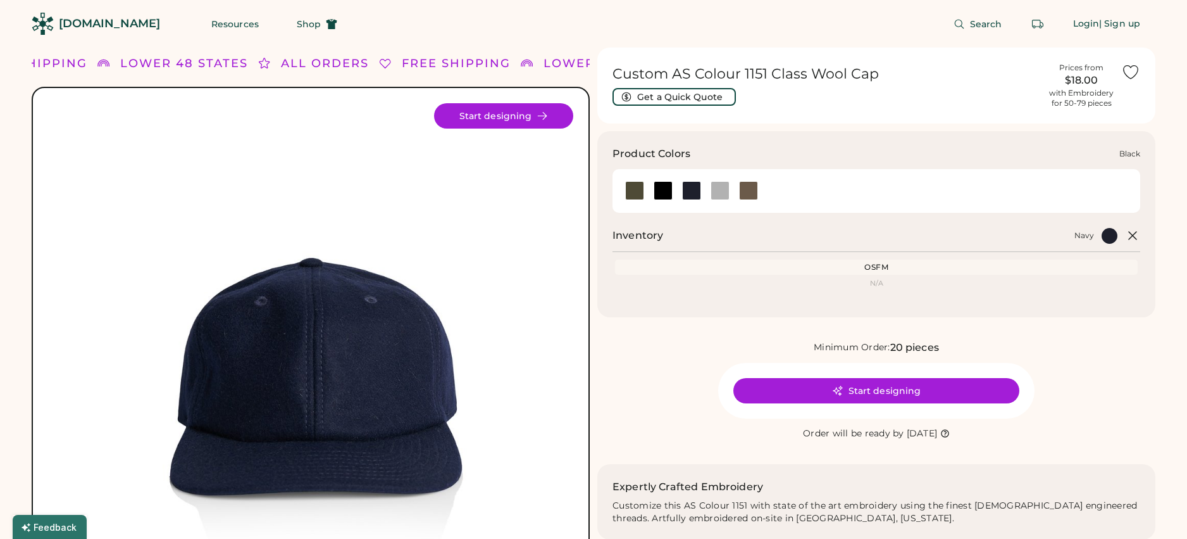
click at [665, 192] on div at bounding box center [663, 190] width 19 height 19
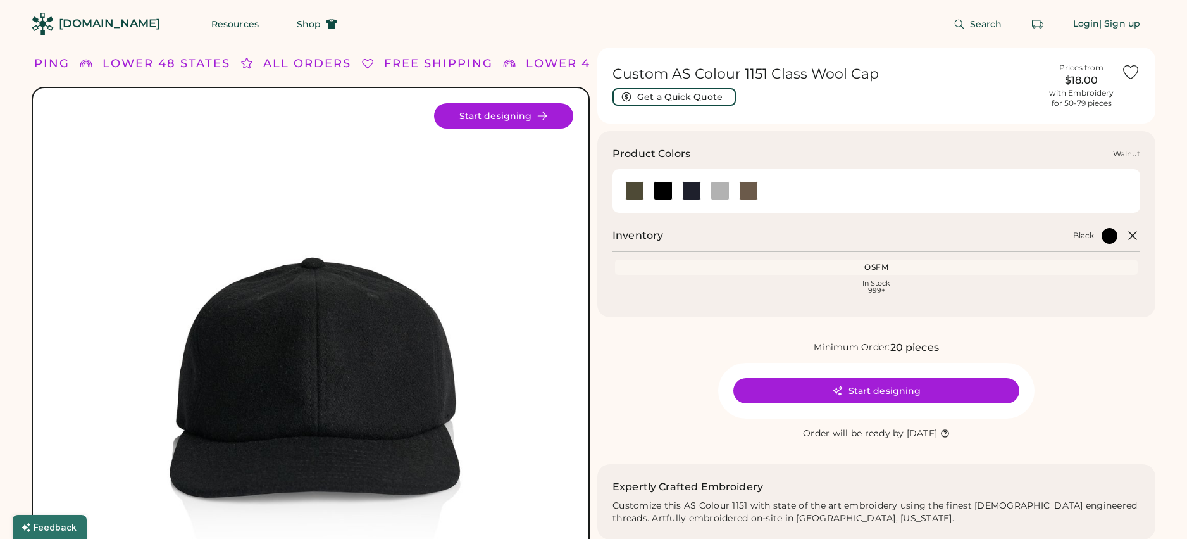
scroll to position [20, 0]
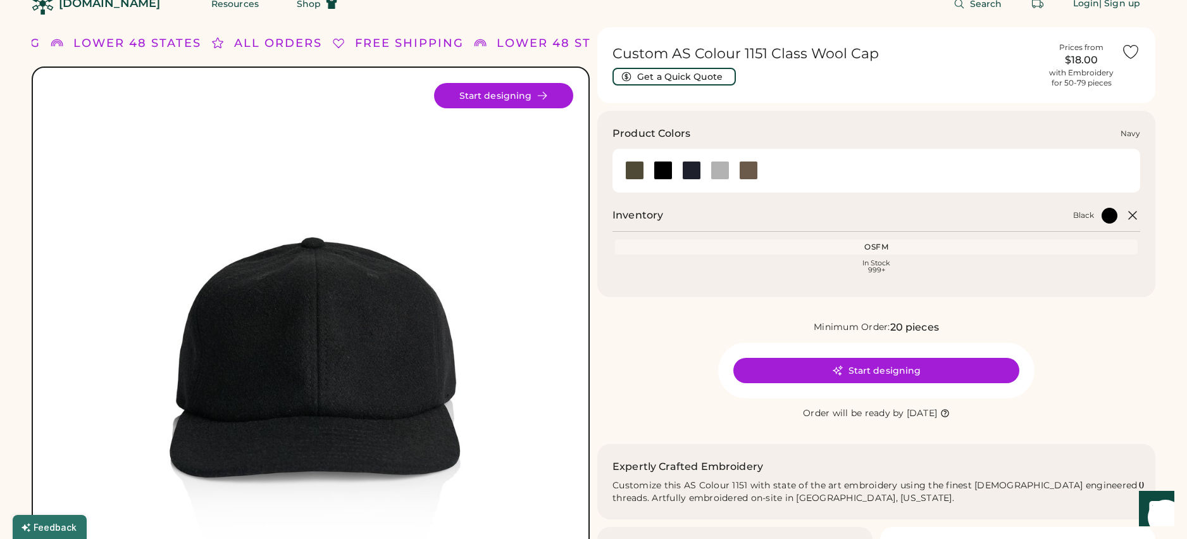
click at [691, 172] on div at bounding box center [691, 170] width 19 height 19
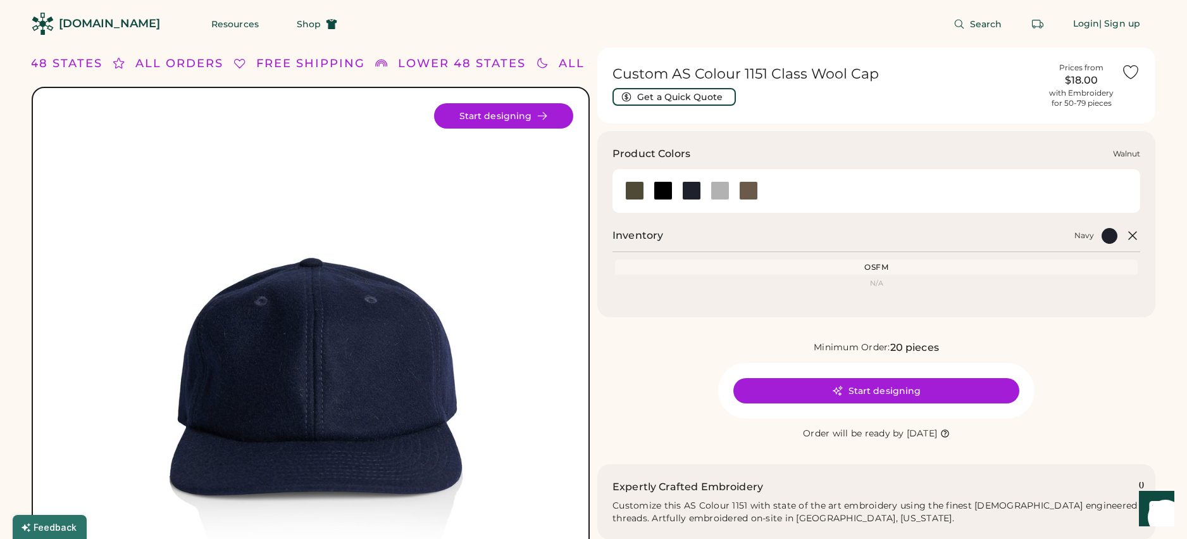
click at [753, 191] on div at bounding box center [748, 190] width 19 height 19
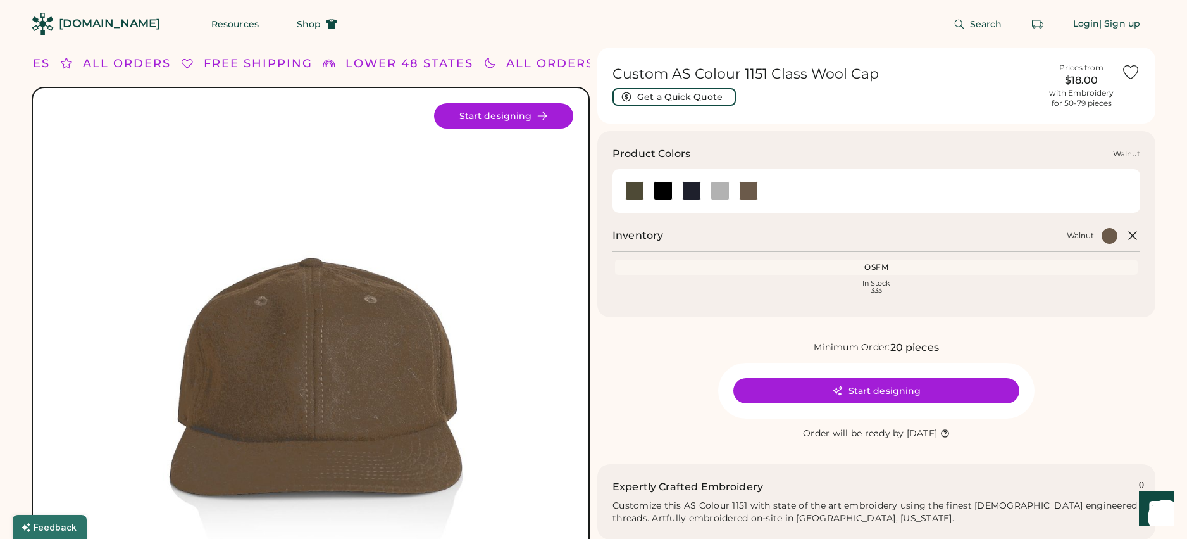
scroll to position [22, 0]
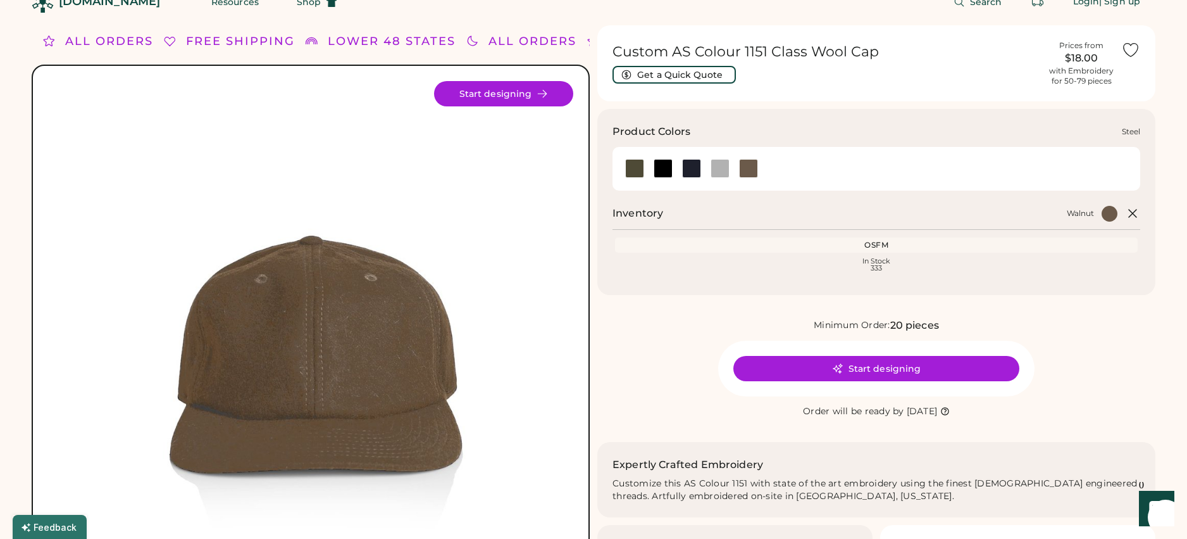
click at [725, 170] on div at bounding box center [720, 168] width 19 height 19
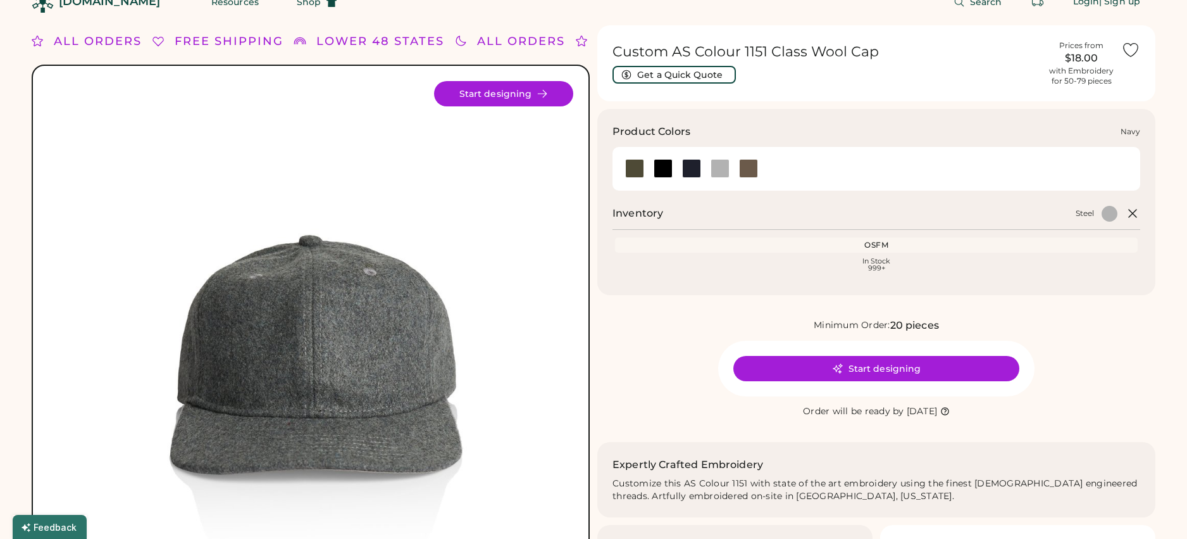
click at [692, 173] on div at bounding box center [691, 168] width 19 height 19
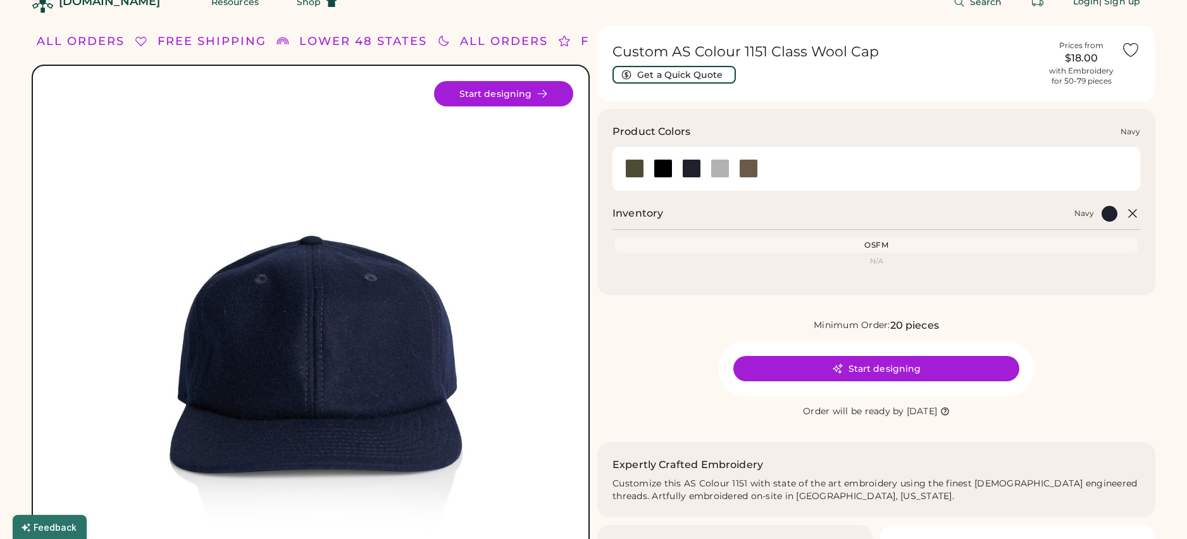
drag, startPoint x: 677, startPoint y: 172, endPoint x: 666, endPoint y: 172, distance: 11.4
click at [677, 172] on div at bounding box center [691, 168] width 28 height 19
click at [666, 172] on div at bounding box center [663, 168] width 19 height 19
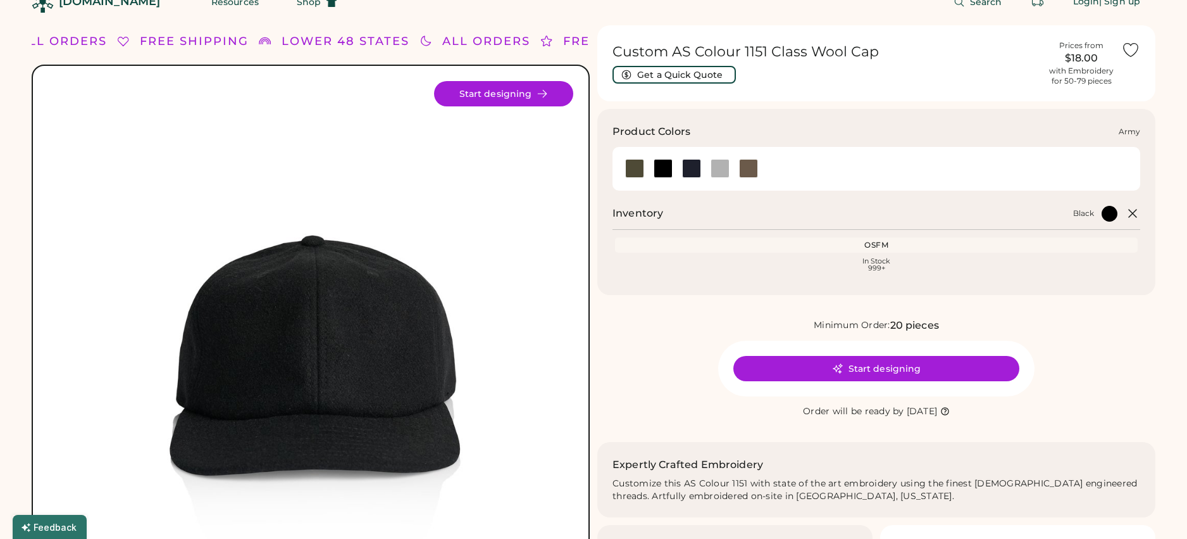
click at [633, 170] on div at bounding box center [634, 168] width 19 height 19
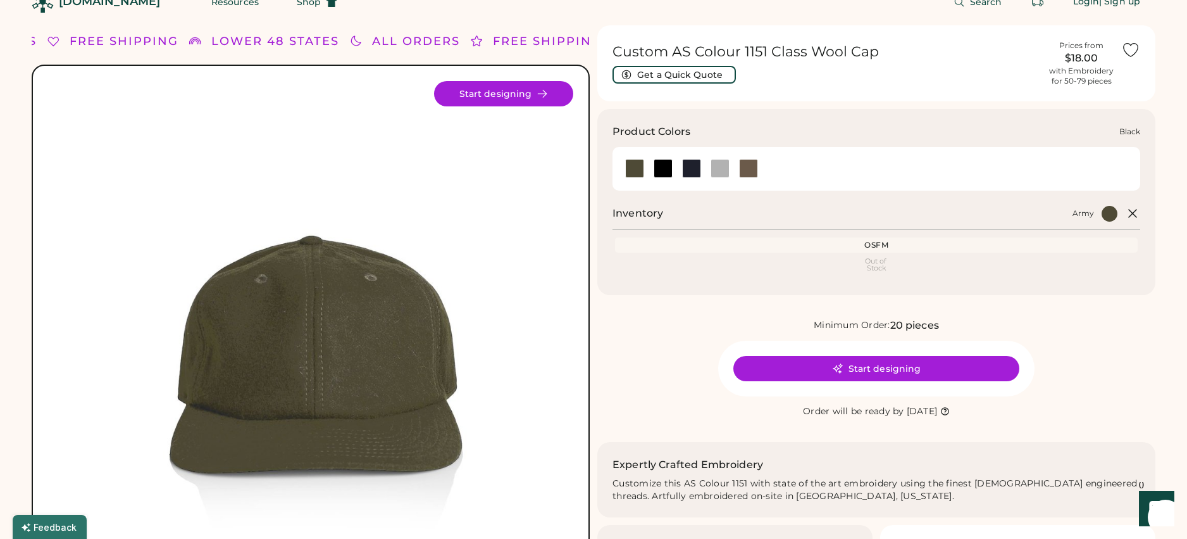
click at [668, 175] on div at bounding box center [663, 168] width 19 height 19
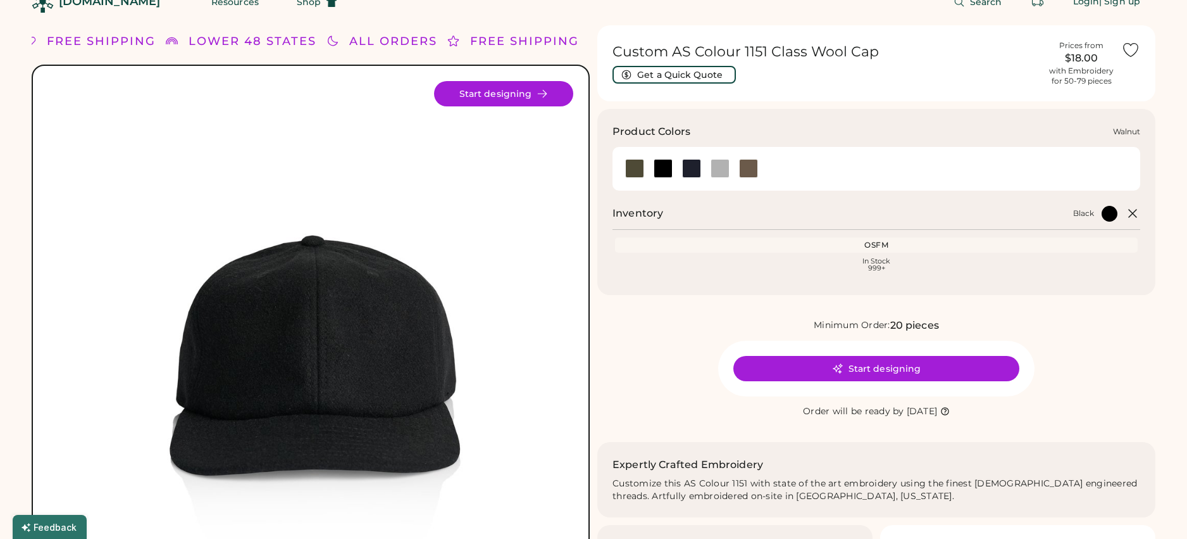
click at [745, 171] on div at bounding box center [748, 168] width 19 height 19
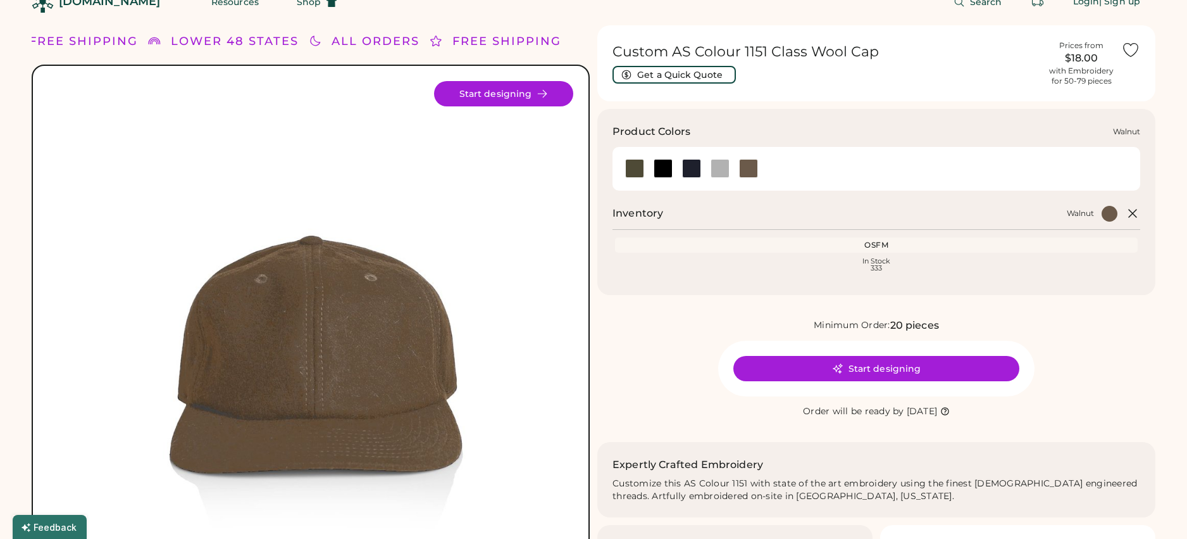
click at [737, 170] on div at bounding box center [748, 168] width 28 height 19
drag, startPoint x: 724, startPoint y: 170, endPoint x: 694, endPoint y: 172, distance: 29.8
click at [724, 170] on div at bounding box center [720, 168] width 19 height 19
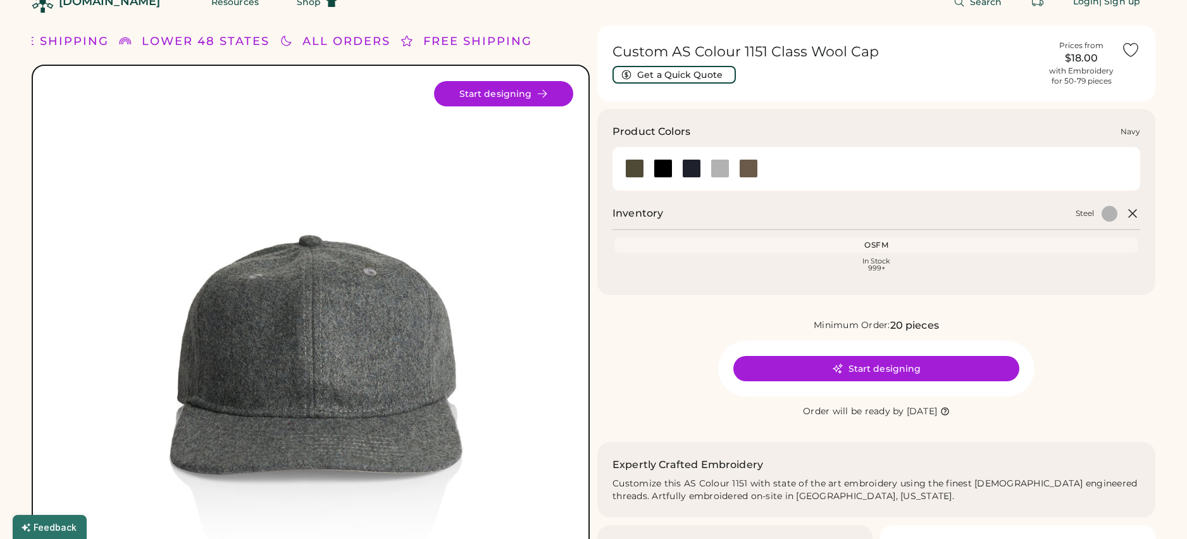
click at [678, 172] on div at bounding box center [691, 168] width 28 height 19
drag, startPoint x: 660, startPoint y: 173, endPoint x: 638, endPoint y: 173, distance: 22.2
click at [660, 173] on div at bounding box center [663, 168] width 19 height 19
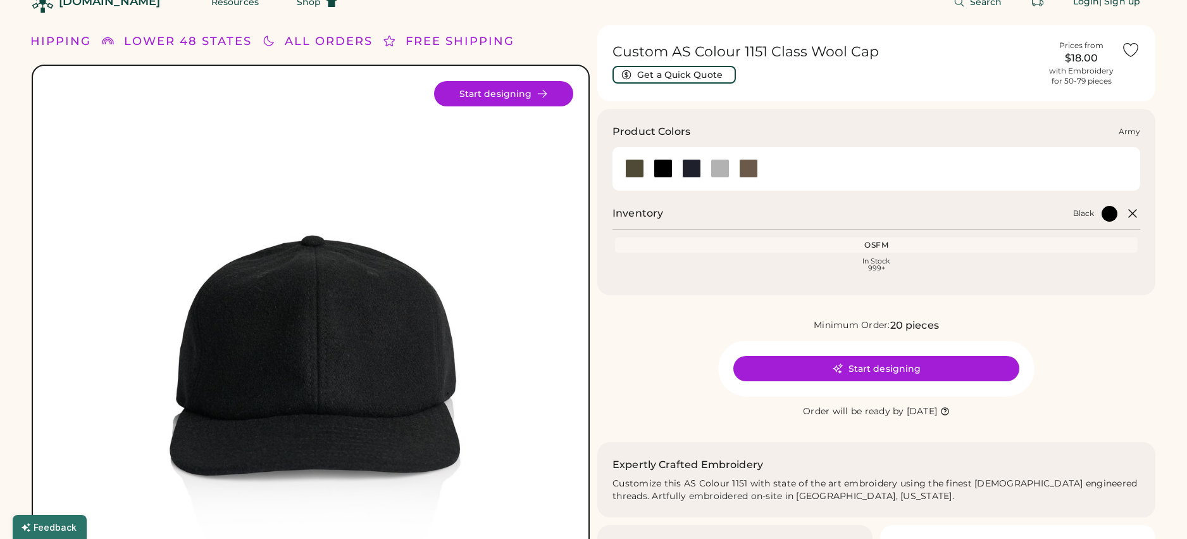
click at [635, 173] on div at bounding box center [634, 168] width 19 height 19
